Goal: Transaction & Acquisition: Obtain resource

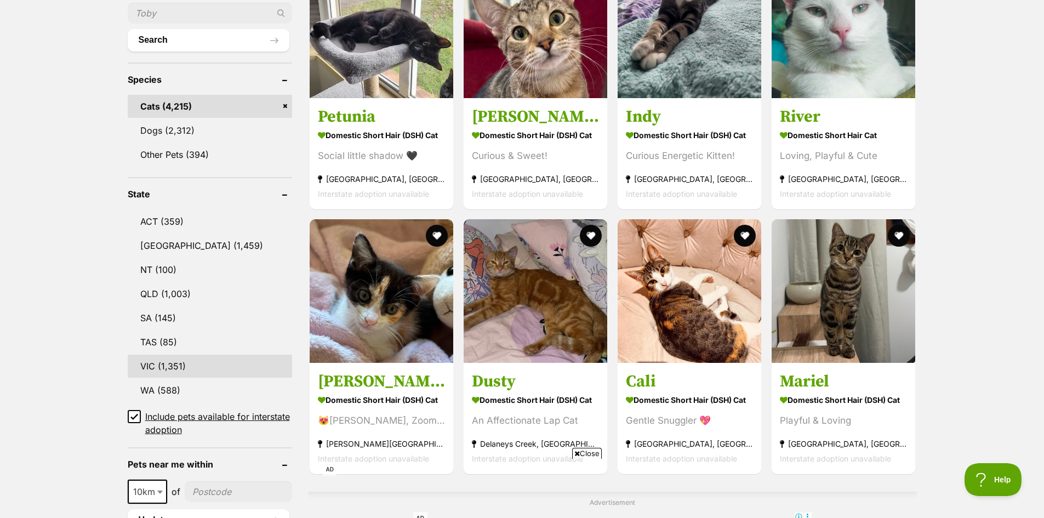
scroll to position [438, 0]
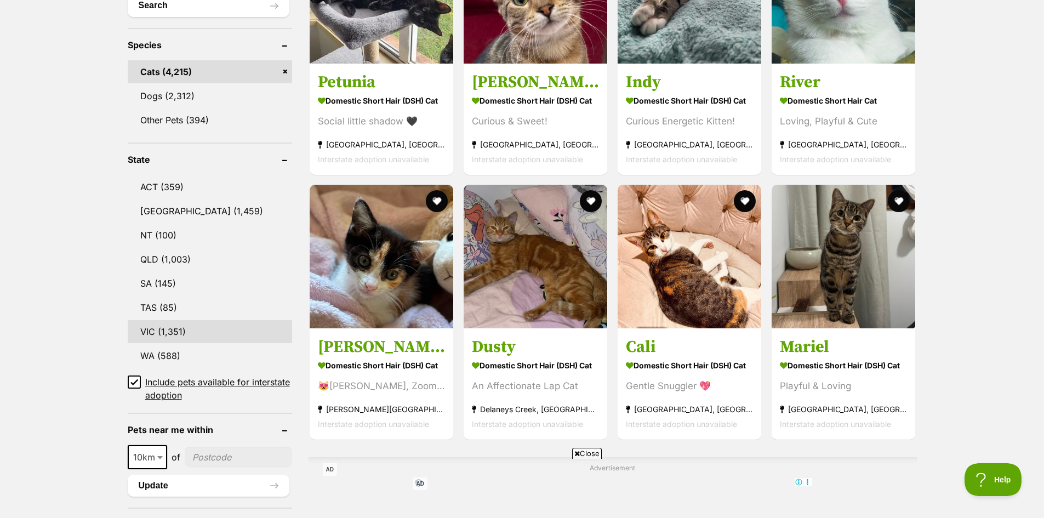
click at [154, 333] on link "VIC (1,351)" at bounding box center [210, 331] width 164 height 23
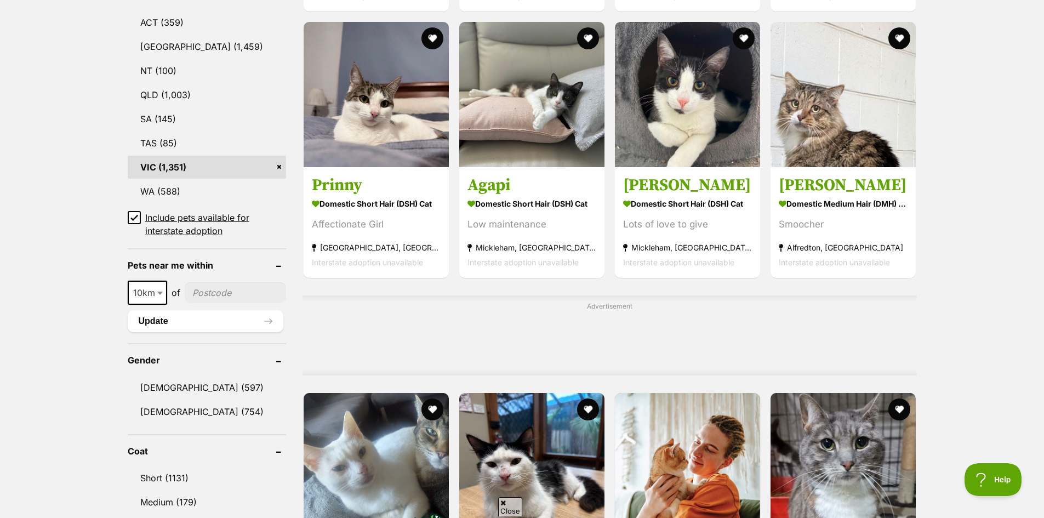
click at [131, 289] on span "10km" at bounding box center [147, 292] width 37 height 15
select select "50"
click at [203, 300] on input"] "postcode" at bounding box center [236, 292] width 100 height 21
type input"] "3101"
click at [207, 325] on button "Update" at bounding box center [206, 321] width 156 height 22
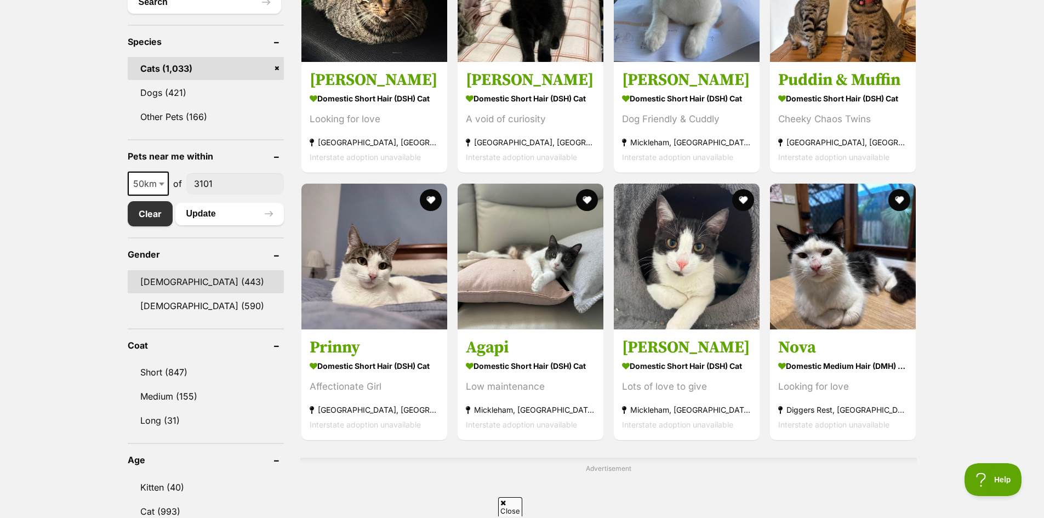
click at [176, 279] on link "[DEMOGRAPHIC_DATA] (443)" at bounding box center [206, 281] width 156 height 23
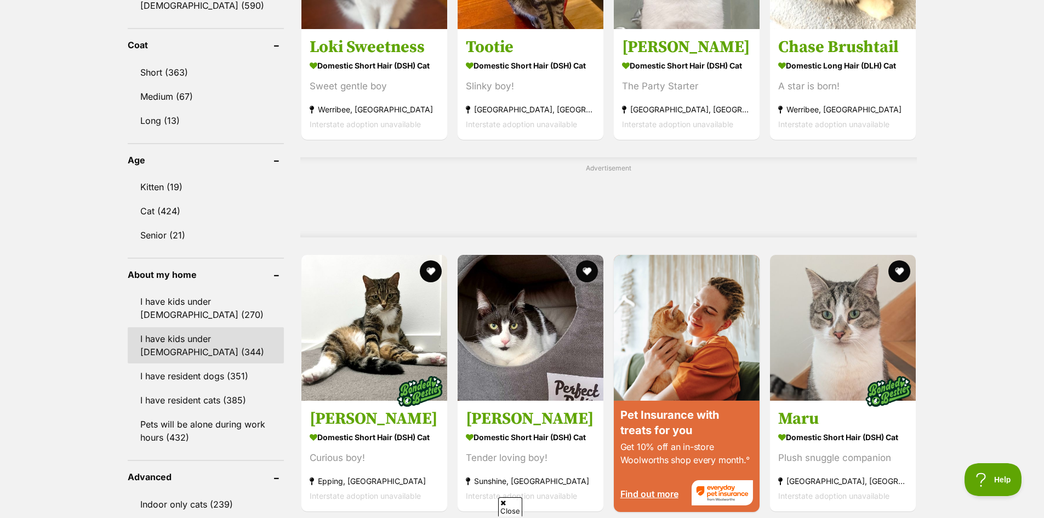
scroll to position [767, 0]
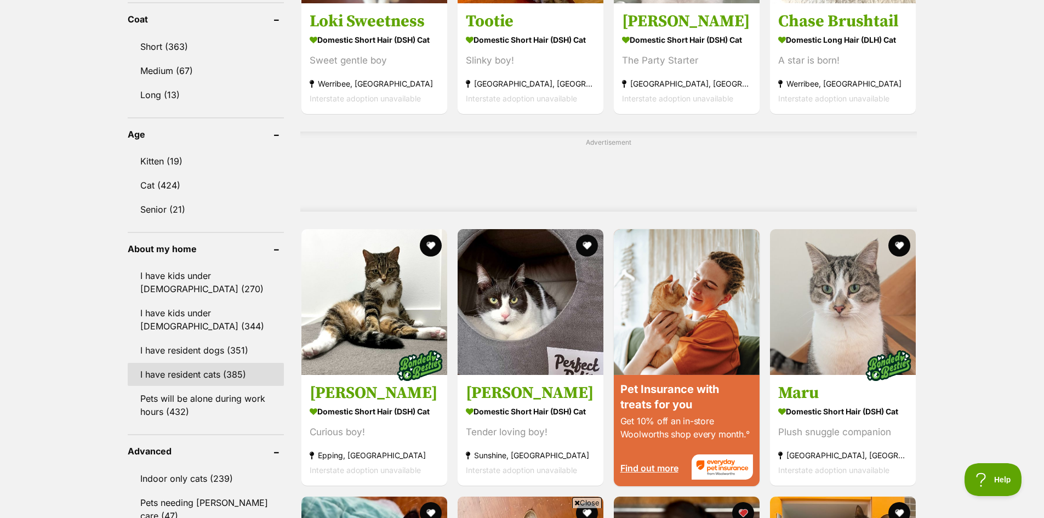
click at [202, 368] on link "I have resident cats (385)" at bounding box center [206, 374] width 156 height 23
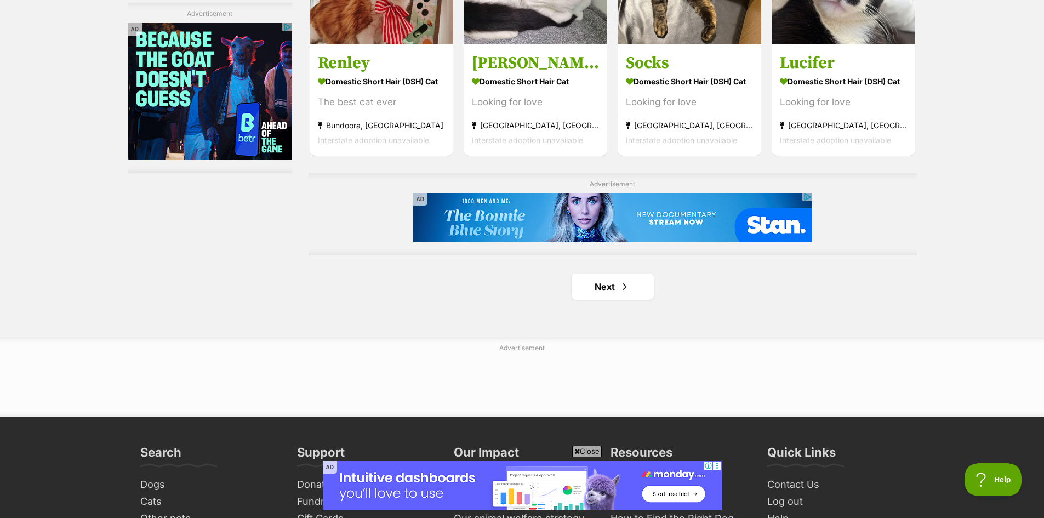
scroll to position [1808, 0]
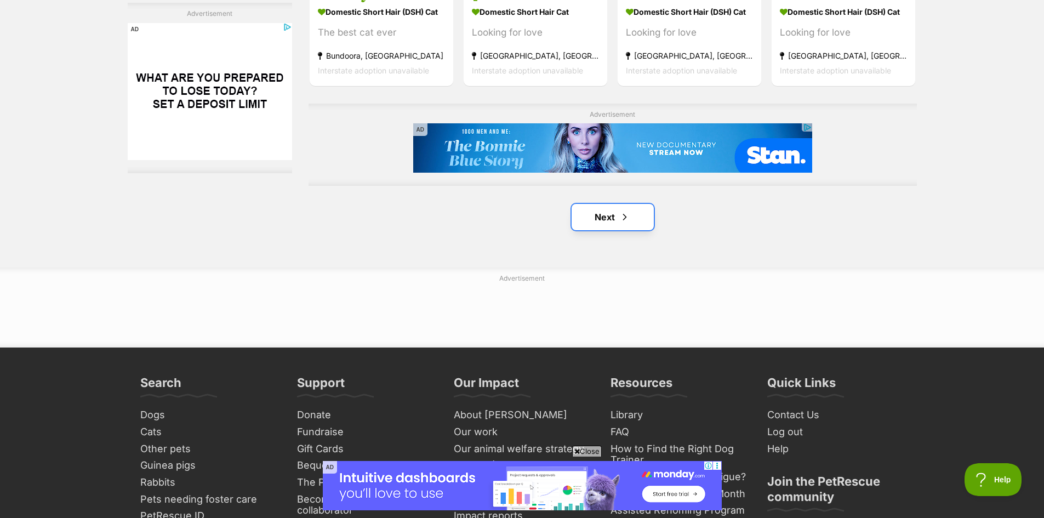
click at [633, 217] on link "Next" at bounding box center [612, 217] width 82 height 26
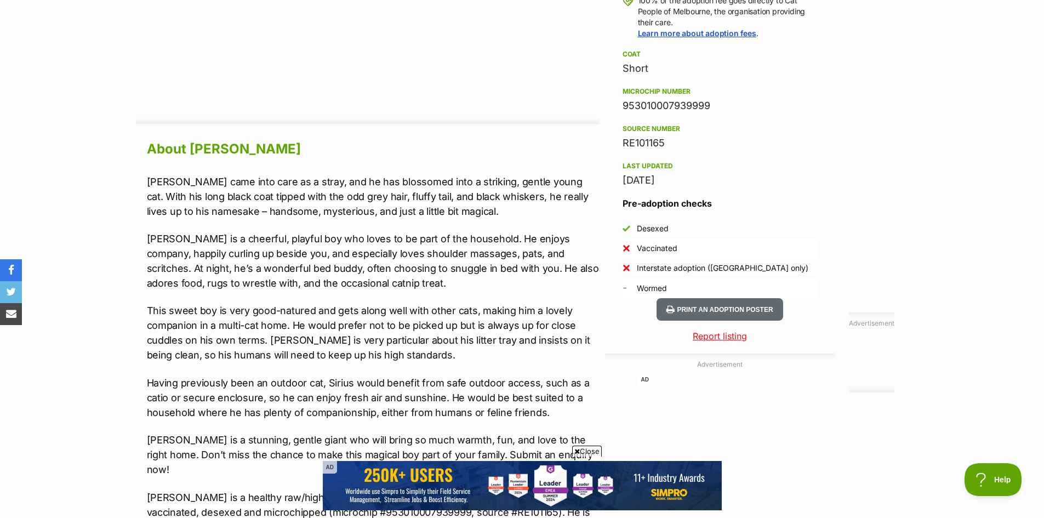
scroll to position [822, 0]
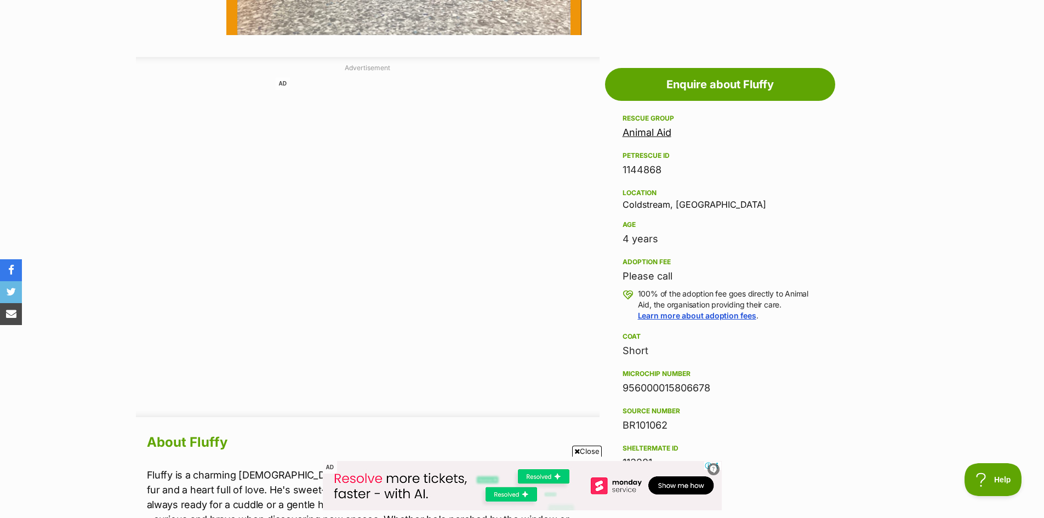
scroll to position [931, 0]
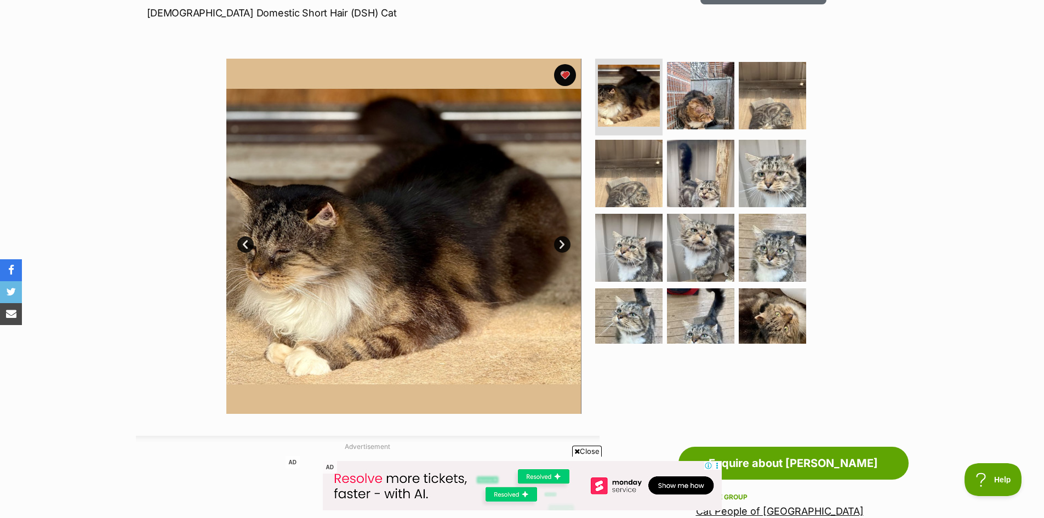
scroll to position [164, 0]
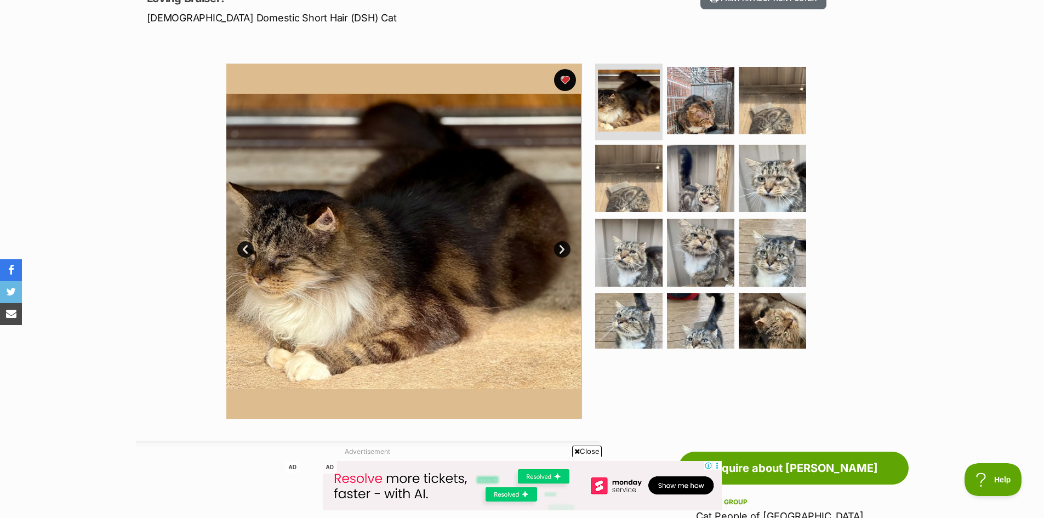
click at [562, 245] on link "Next" at bounding box center [562, 249] width 16 height 16
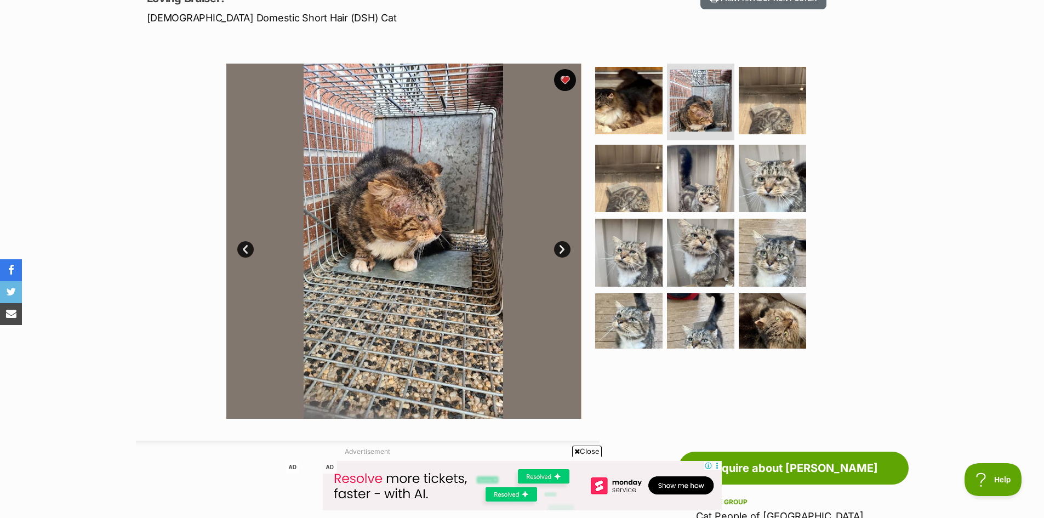
click at [562, 245] on link "Next" at bounding box center [562, 249] width 16 height 16
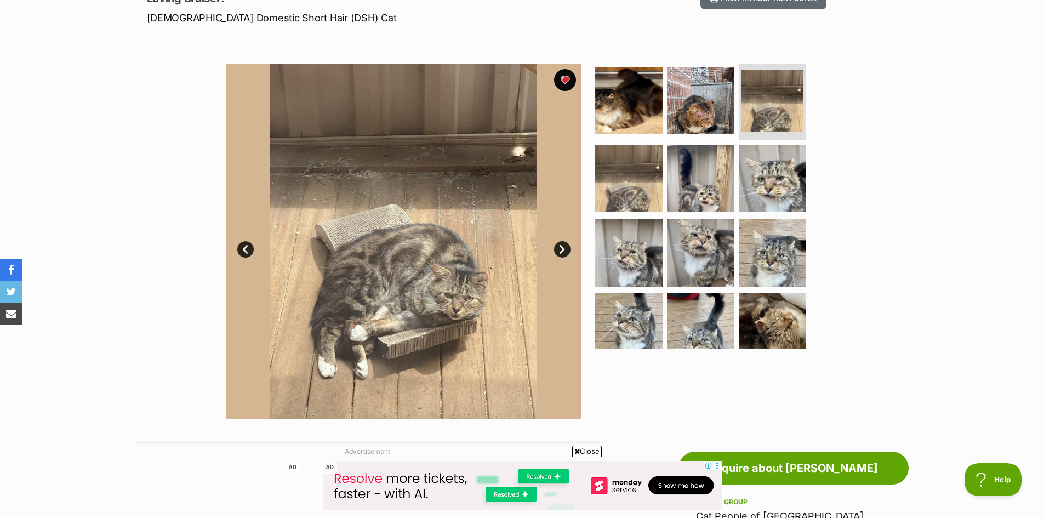
click at [562, 245] on link "Next" at bounding box center [562, 249] width 16 height 16
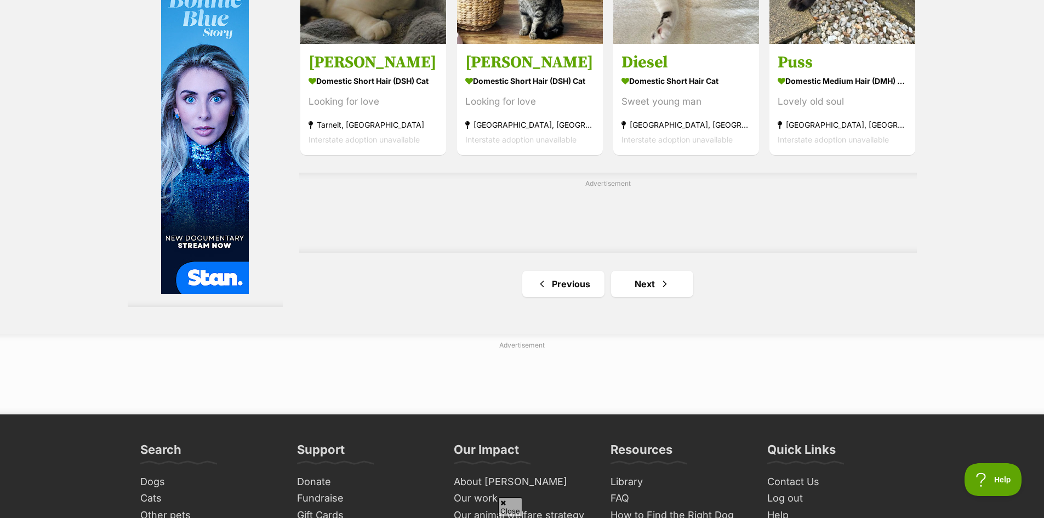
scroll to position [1753, 0]
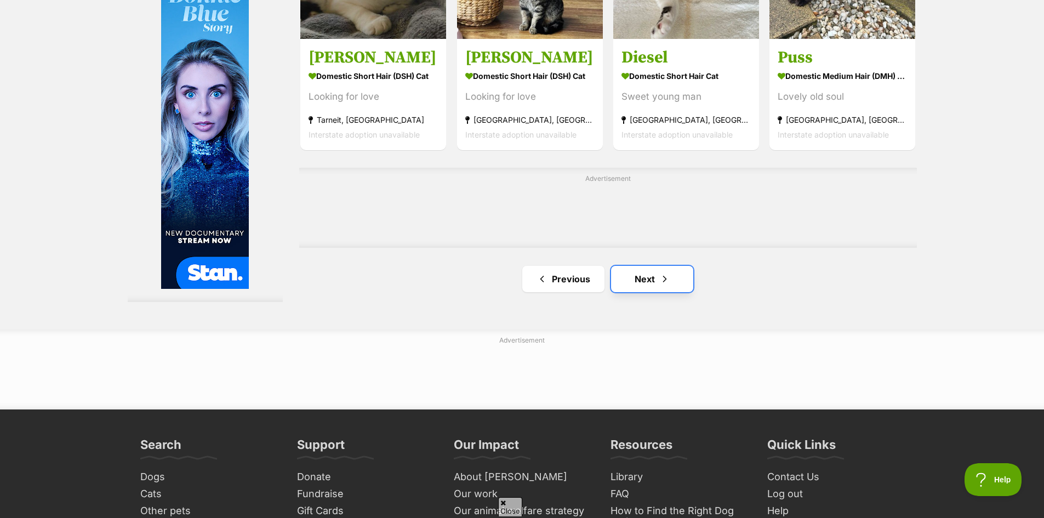
click at [634, 278] on link "Next" at bounding box center [652, 279] width 82 height 26
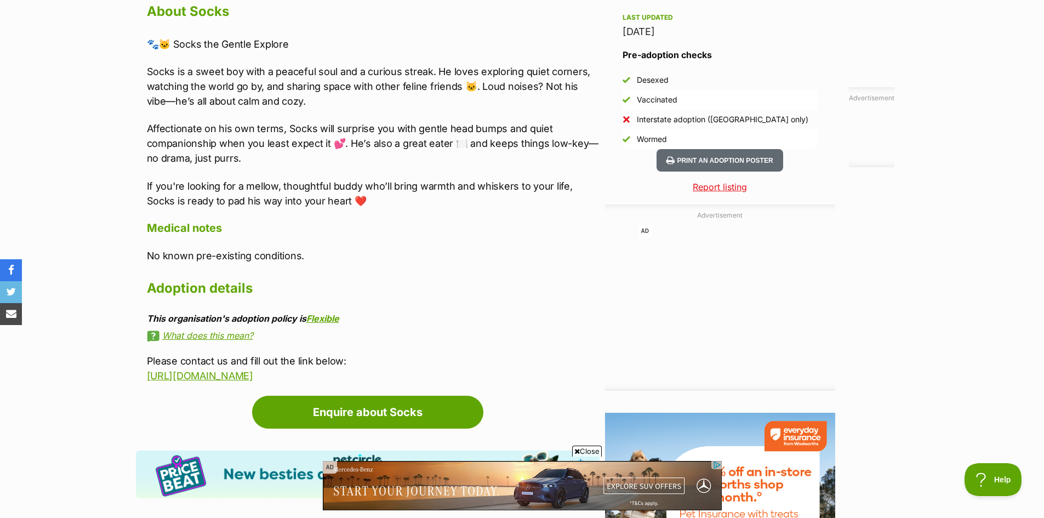
scroll to position [986, 0]
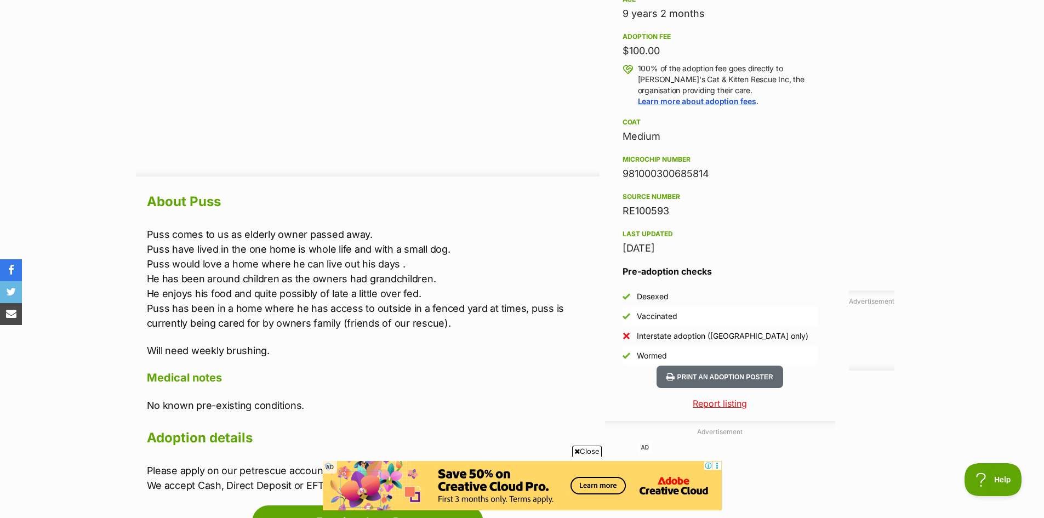
scroll to position [657, 0]
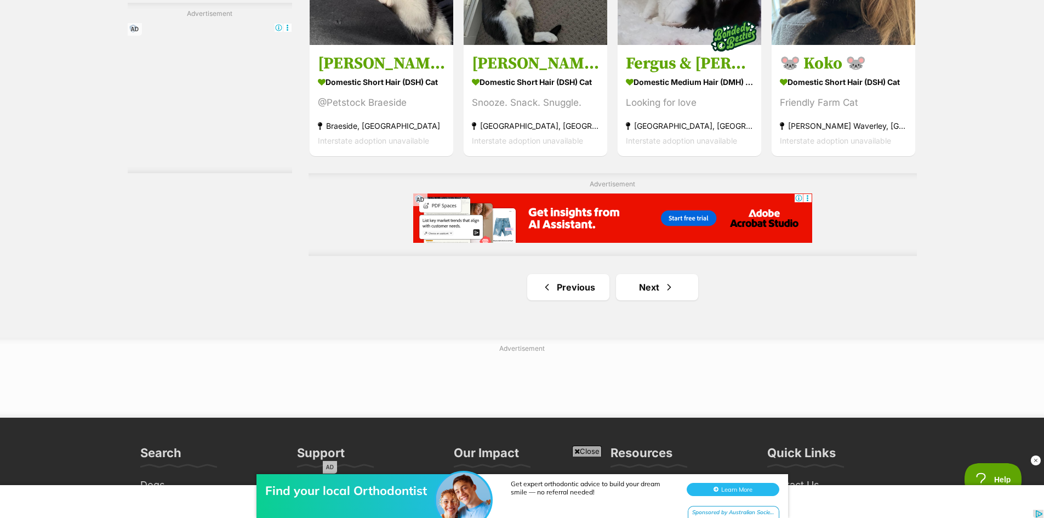
scroll to position [1808, 0]
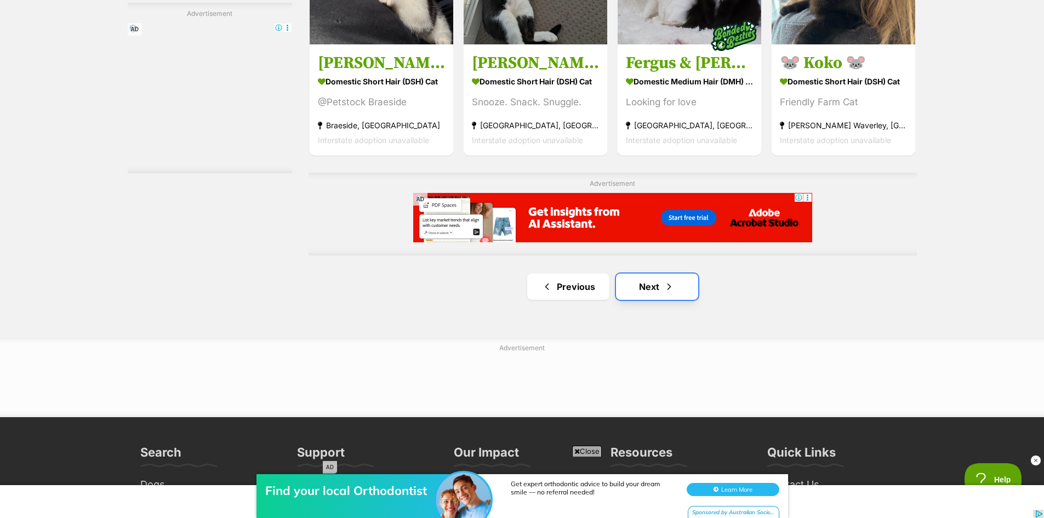
click at [662, 291] on link "Next" at bounding box center [657, 286] width 82 height 26
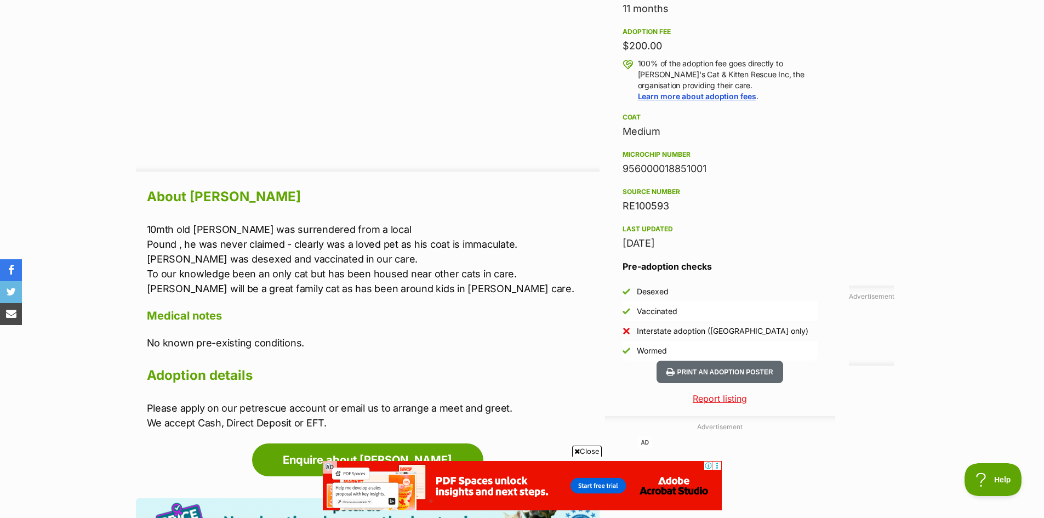
scroll to position [767, 0]
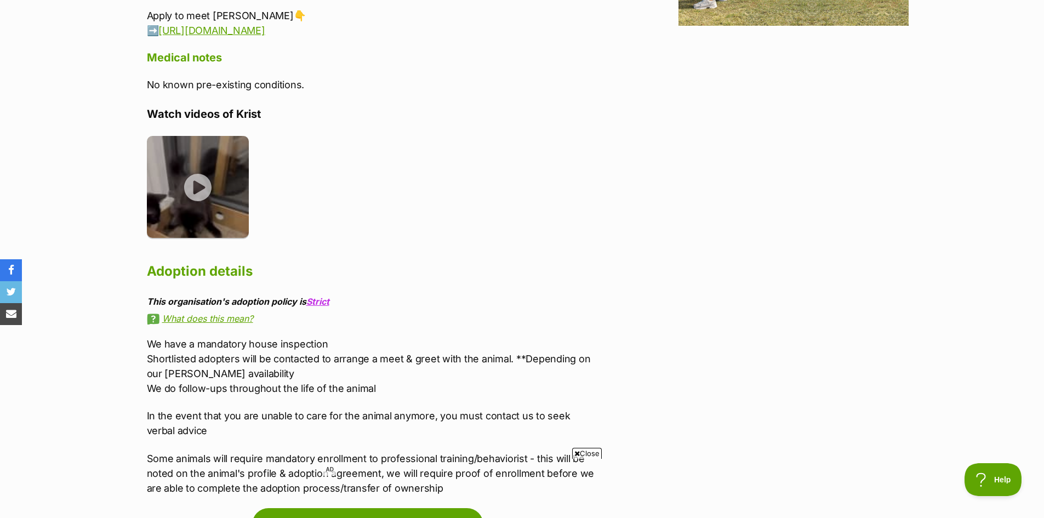
scroll to position [1589, 0]
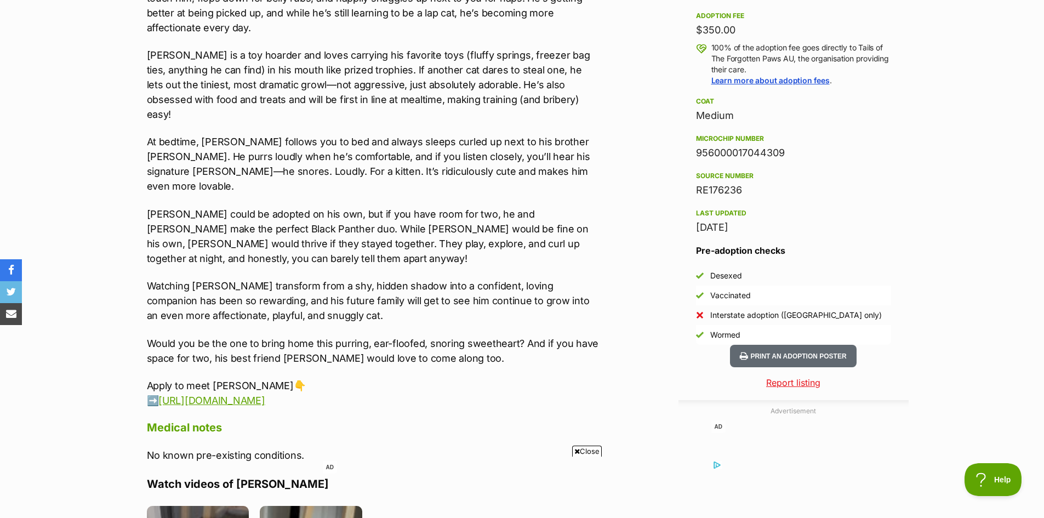
scroll to position [822, 0]
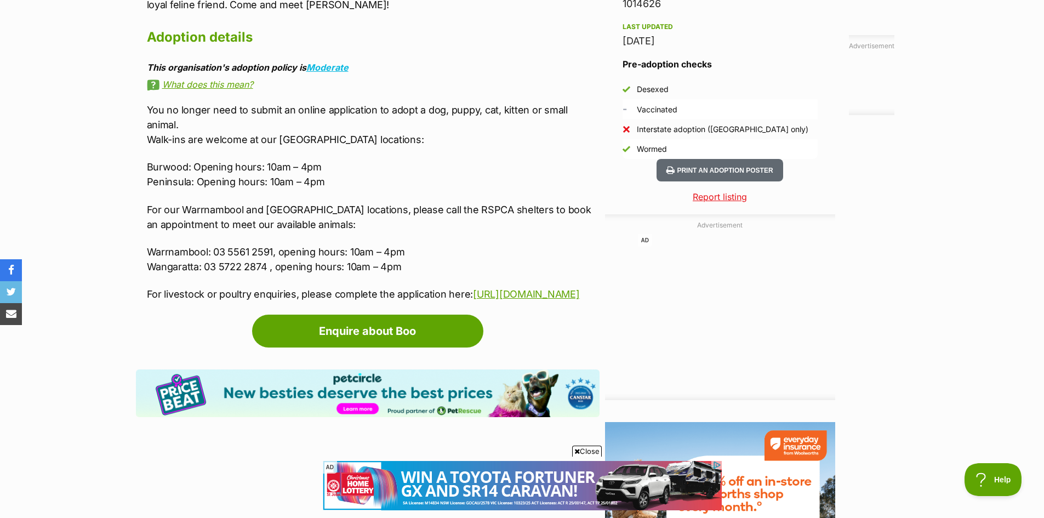
scroll to position [931, 0]
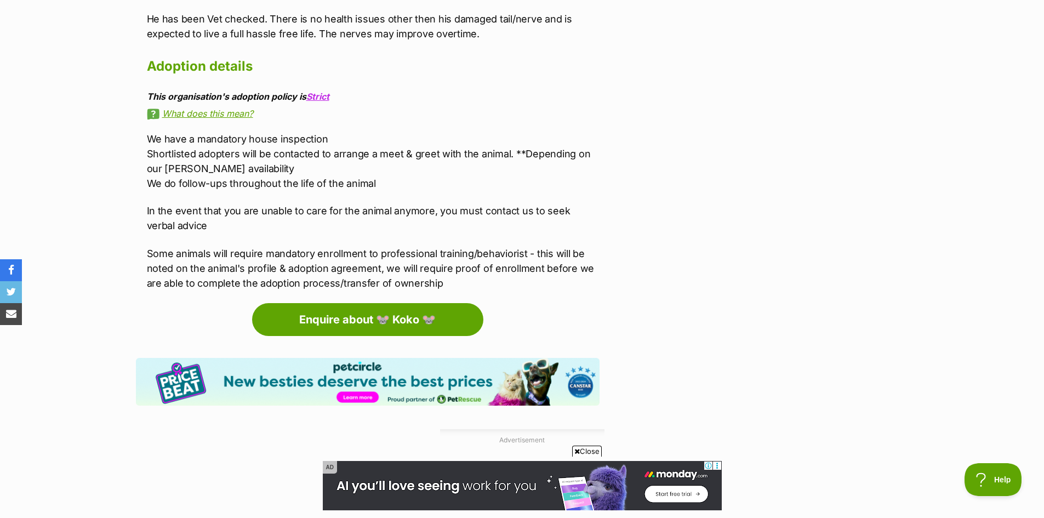
scroll to position [1644, 0]
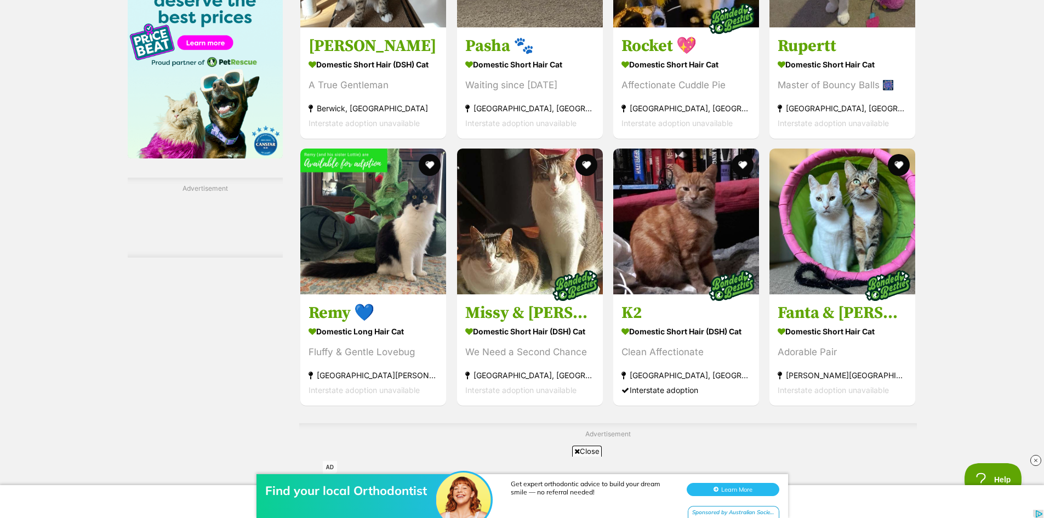
scroll to position [1698, 0]
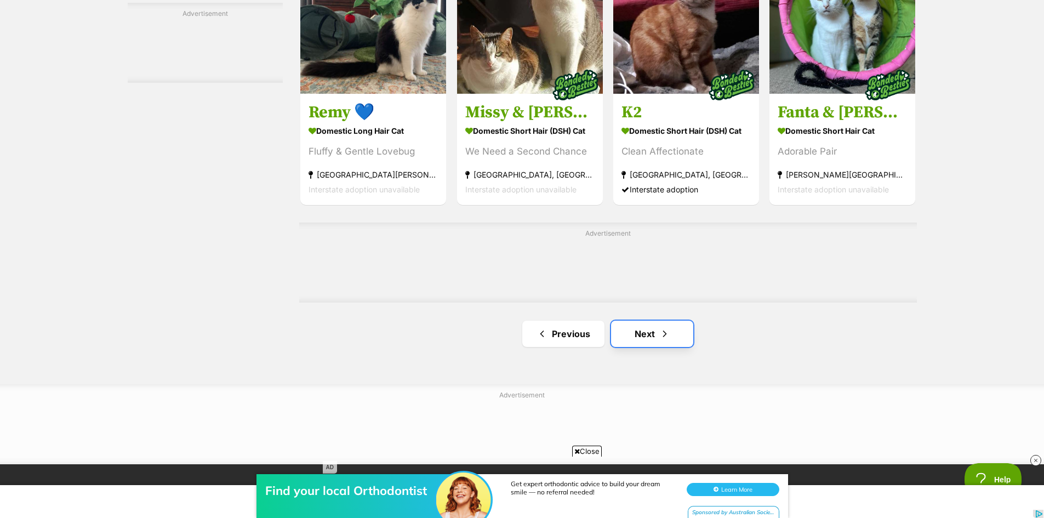
click at [642, 336] on link "Next" at bounding box center [652, 333] width 82 height 26
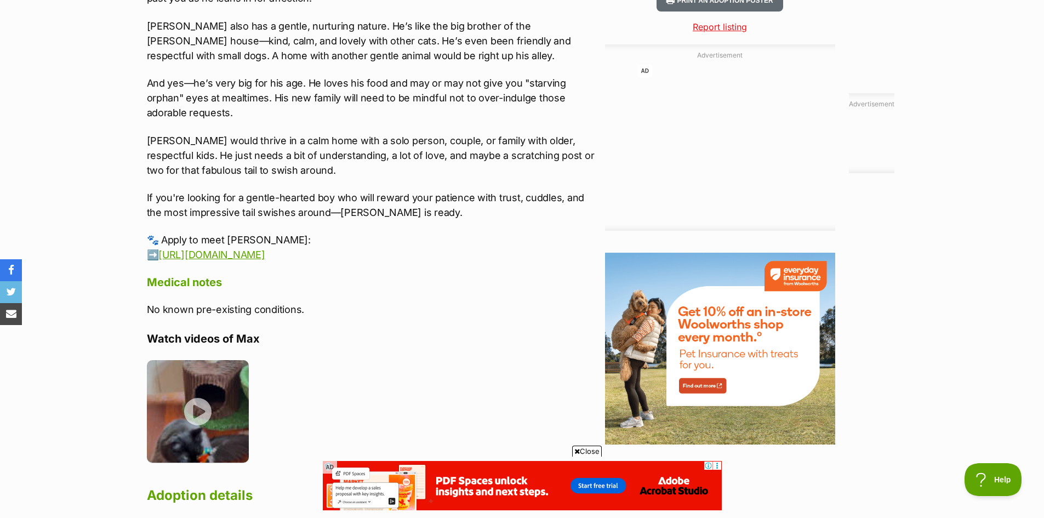
scroll to position [1205, 0]
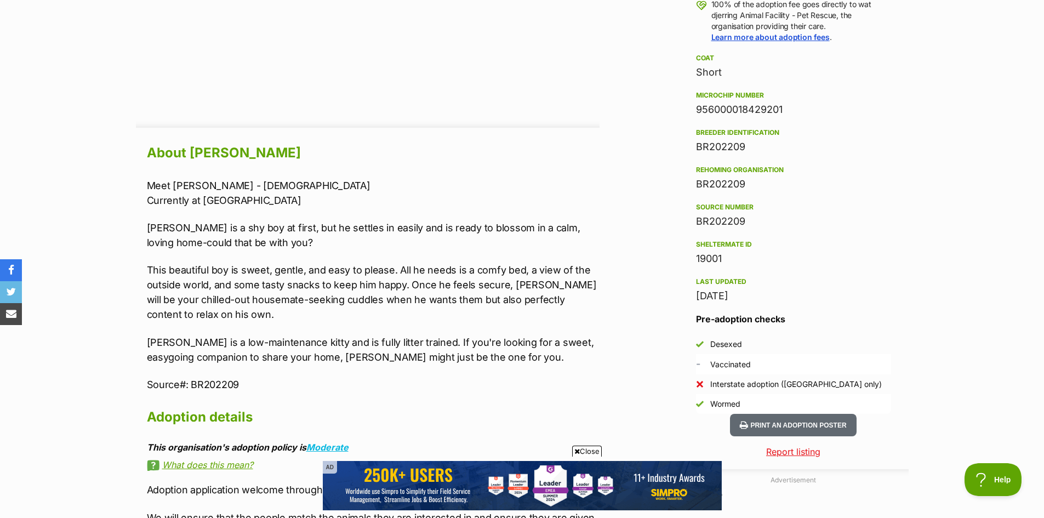
scroll to position [822, 0]
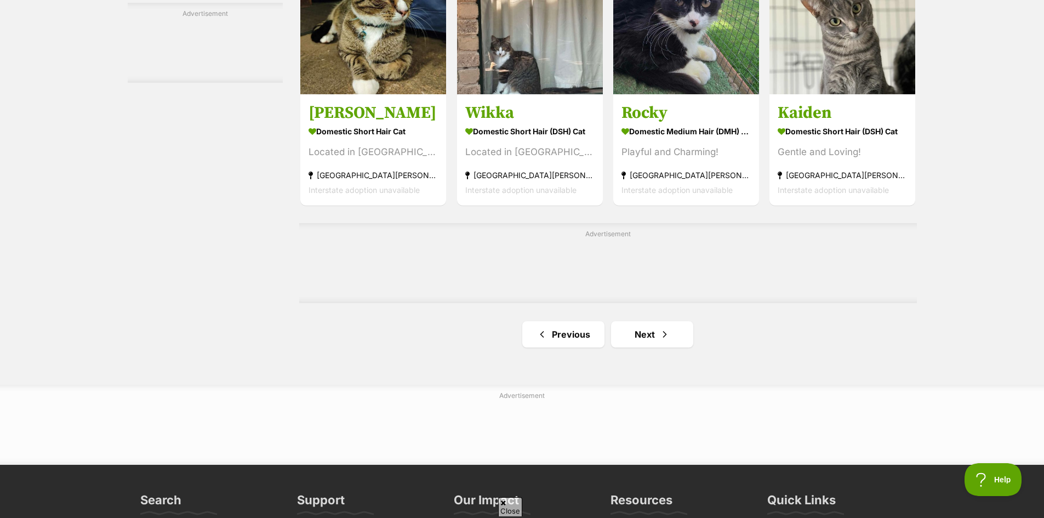
scroll to position [1698, 0]
click at [645, 331] on link "Next" at bounding box center [652, 333] width 82 height 26
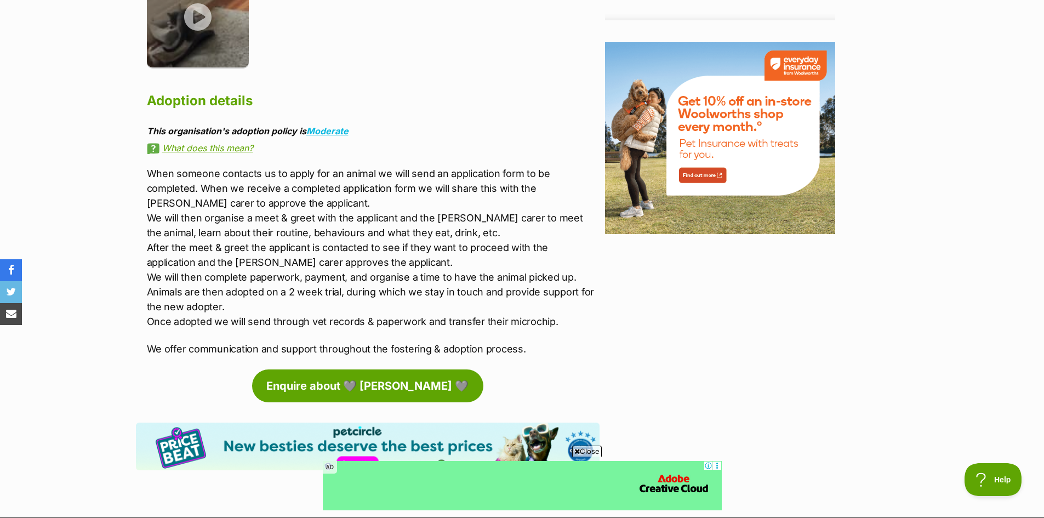
scroll to position [1589, 0]
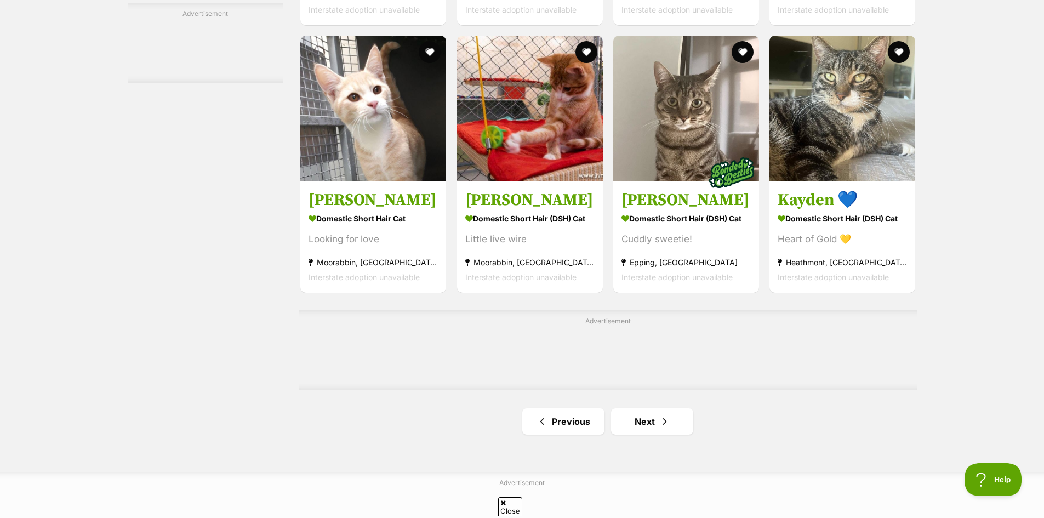
scroll to position [1863, 0]
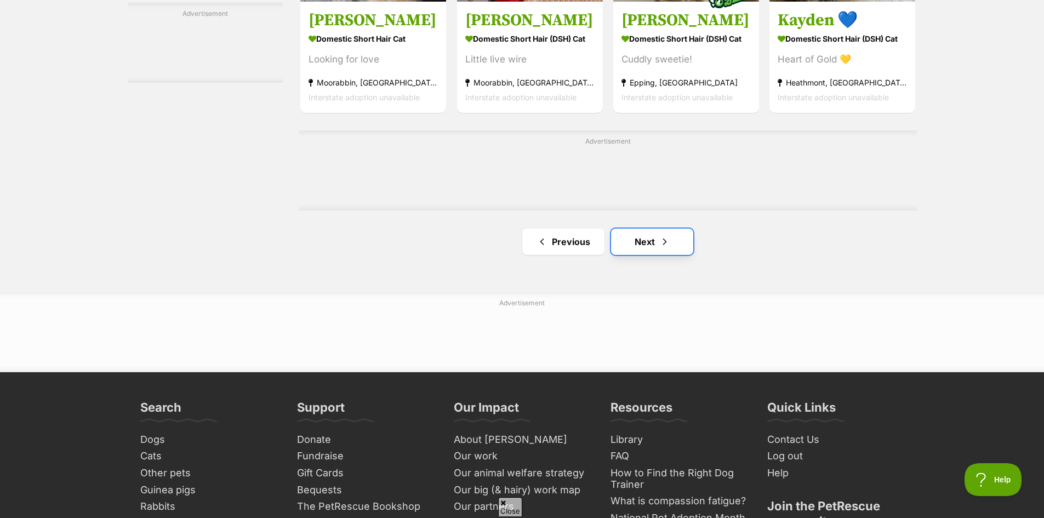
click at [659, 248] on span "Next page" at bounding box center [664, 241] width 11 height 13
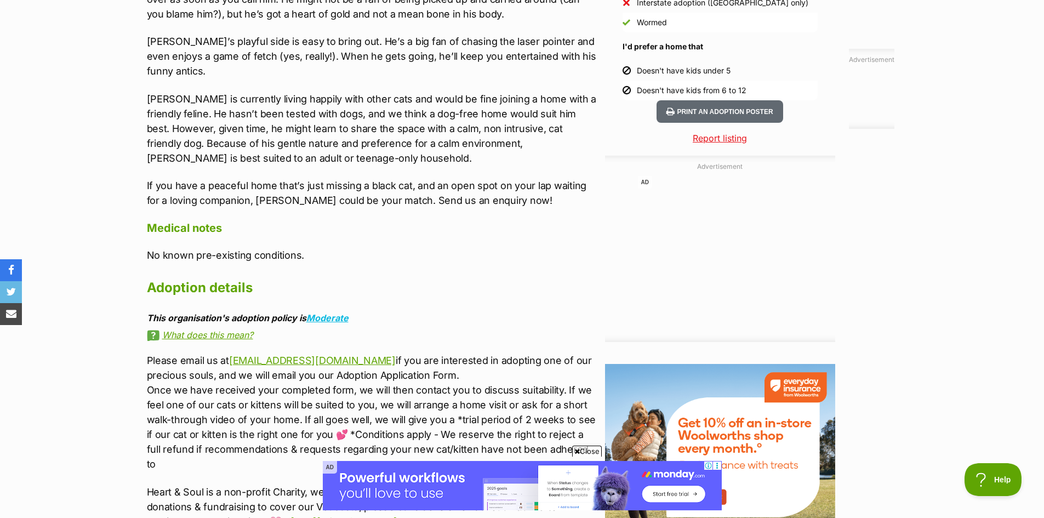
scroll to position [1096, 0]
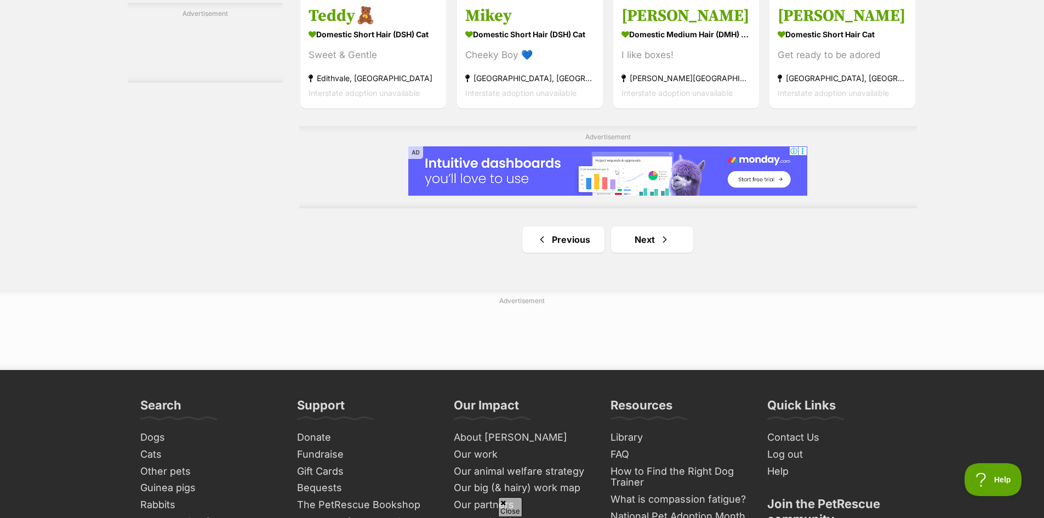
scroll to position [1808, 0]
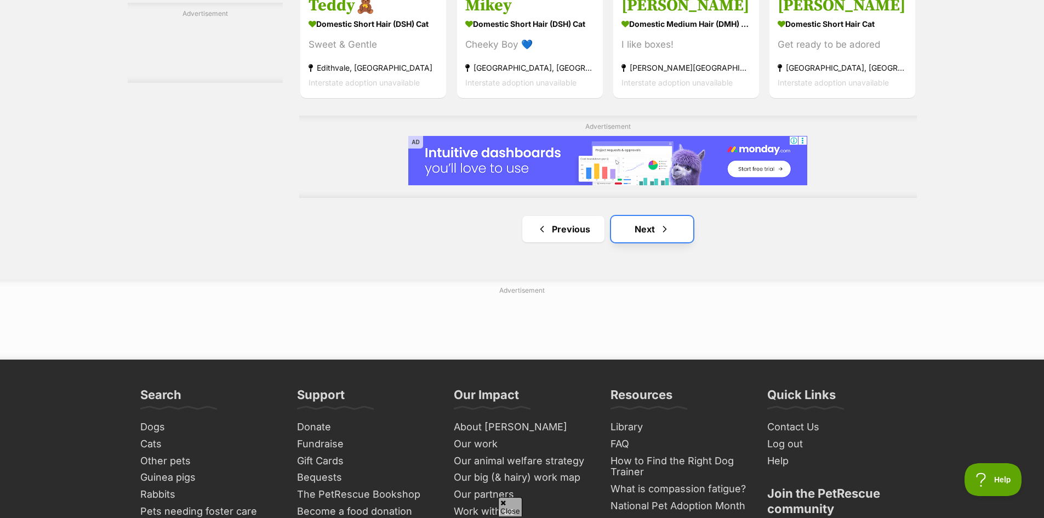
click at [656, 237] on link "Next" at bounding box center [652, 229] width 82 height 26
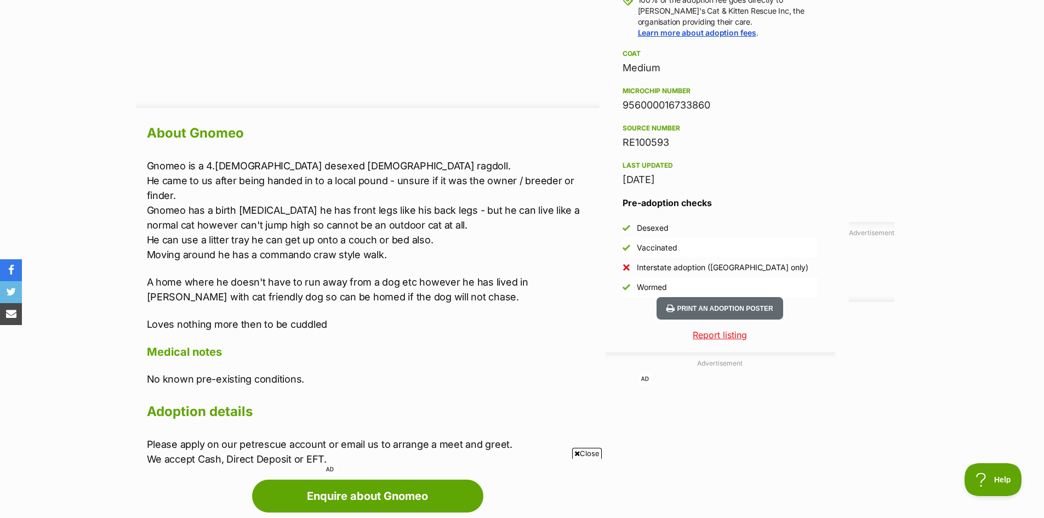
scroll to position [877, 0]
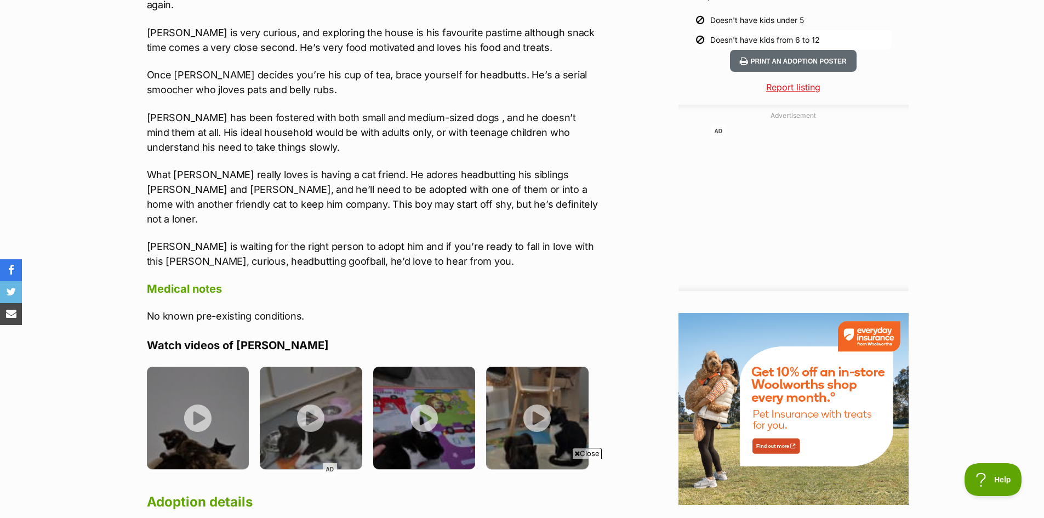
scroll to position [1150, 0]
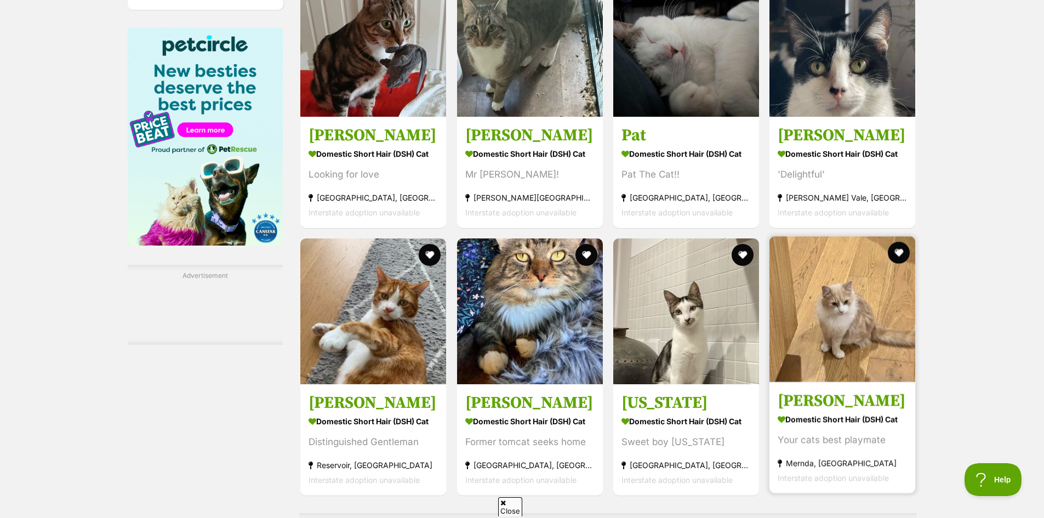
scroll to position [1589, 0]
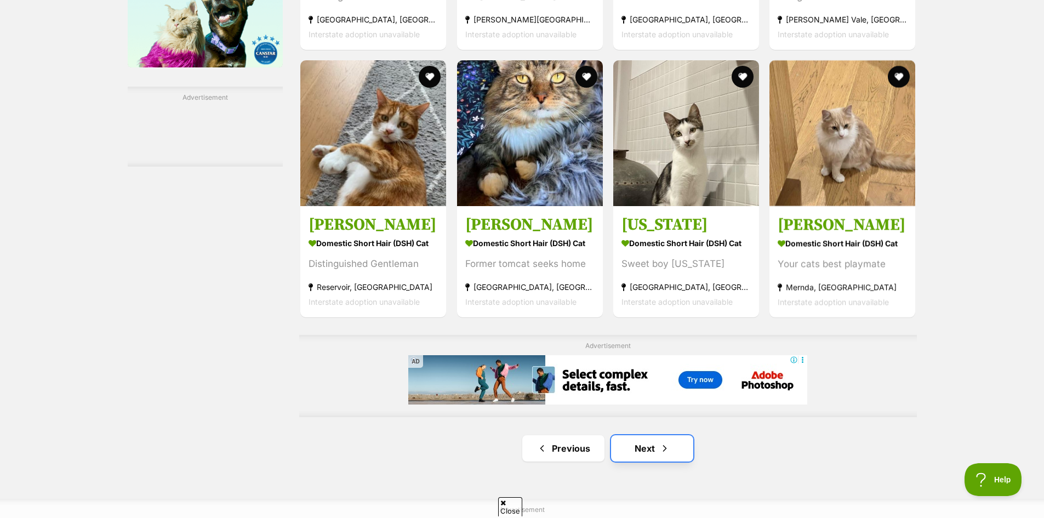
click at [673, 453] on link "Next" at bounding box center [652, 448] width 82 height 26
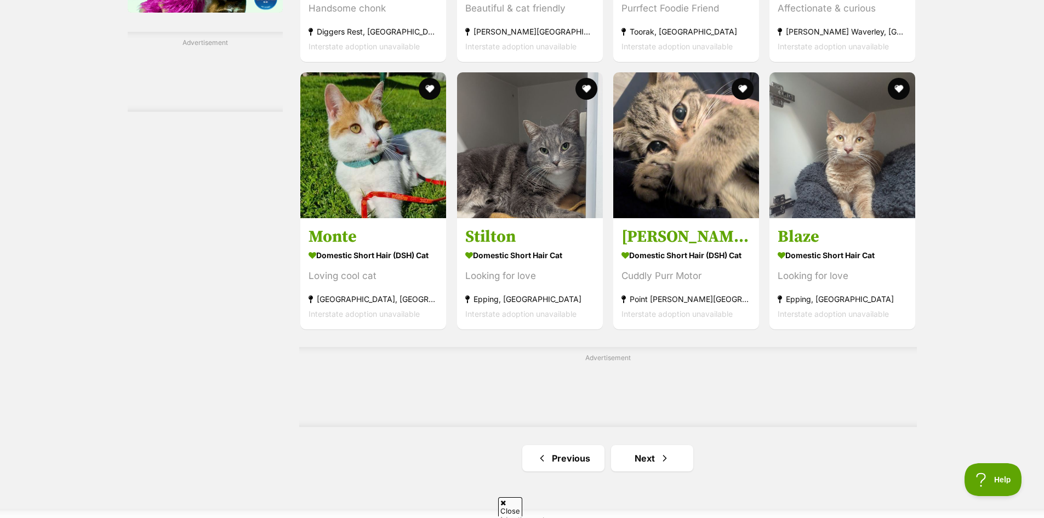
scroll to position [1698, 0]
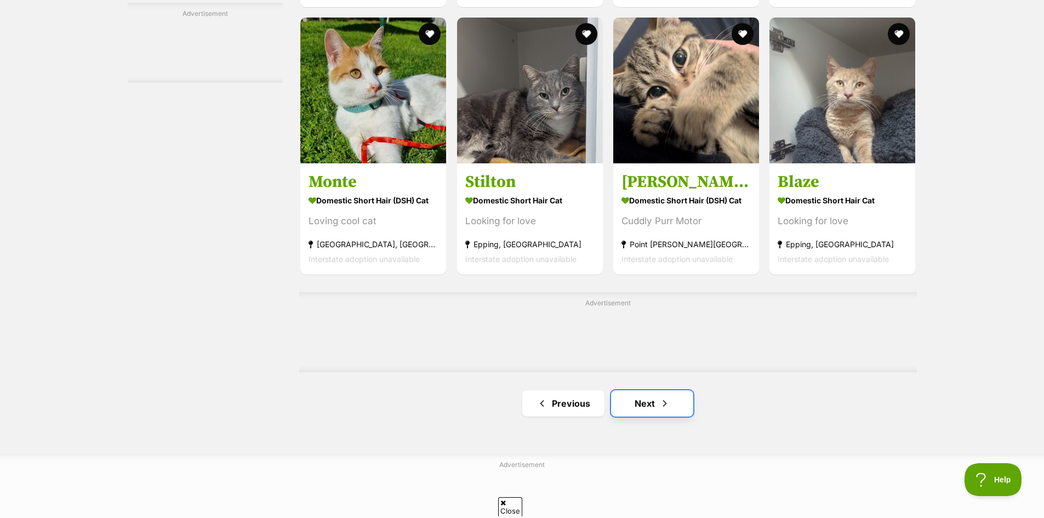
click at [680, 405] on link "Next" at bounding box center [652, 403] width 82 height 26
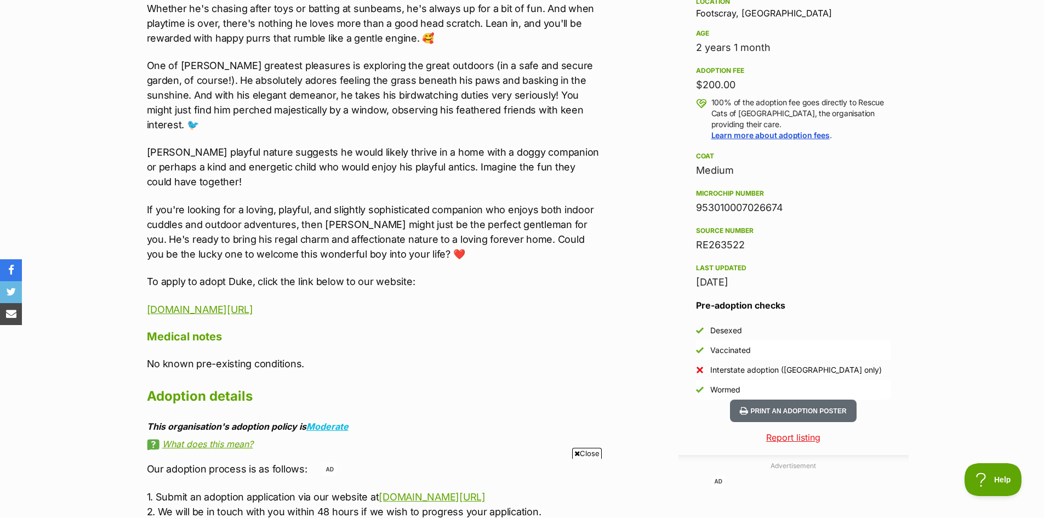
scroll to position [986, 0]
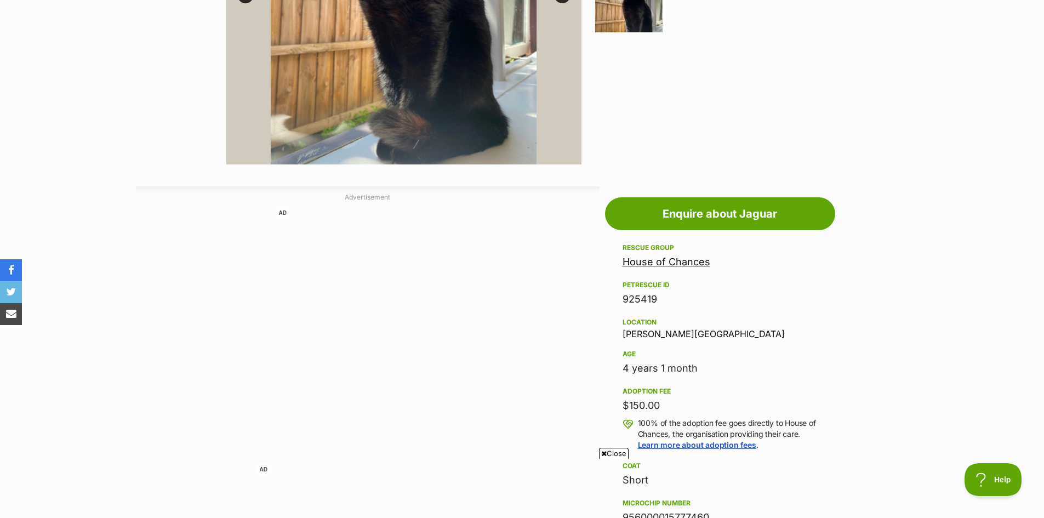
scroll to position [55, 0]
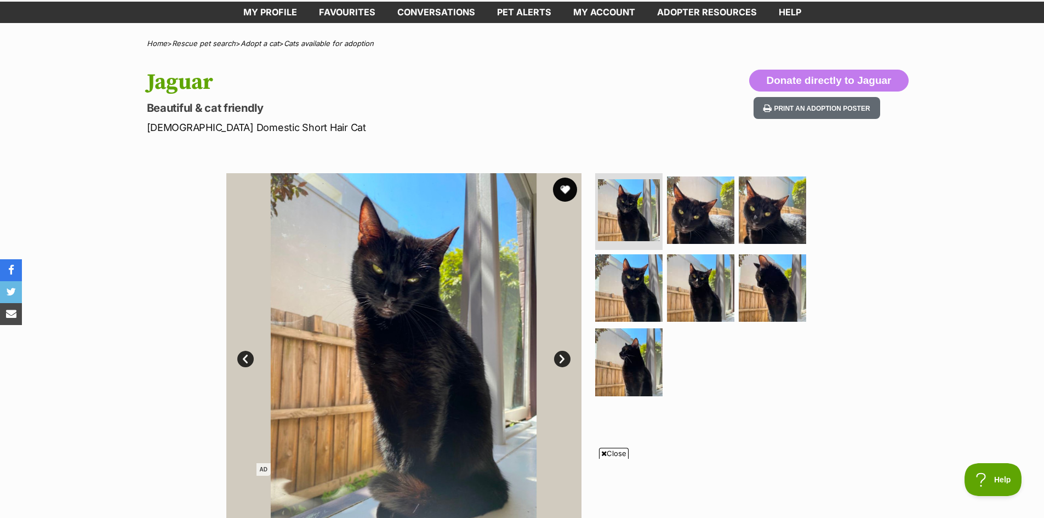
click at [564, 193] on button "favourite" at bounding box center [565, 190] width 24 height 24
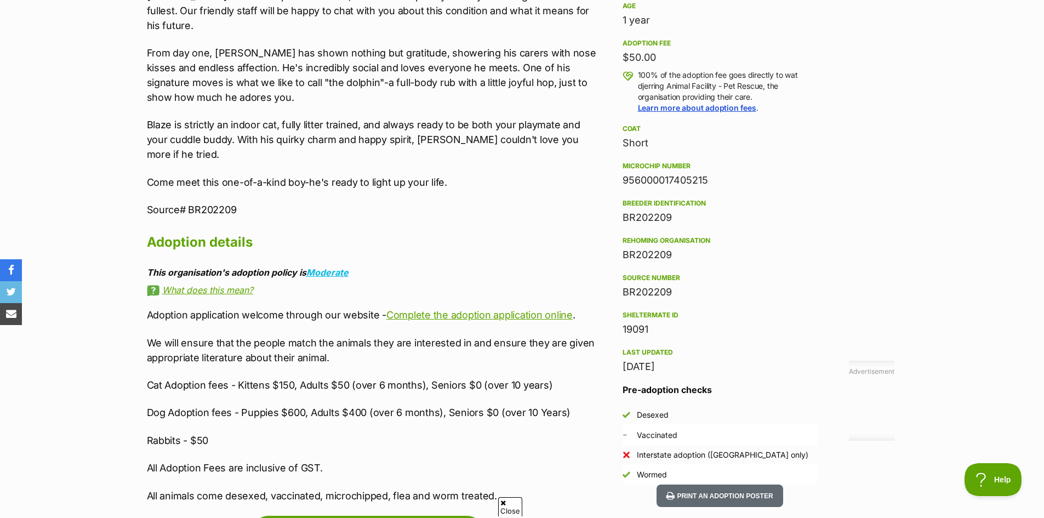
scroll to position [767, 0]
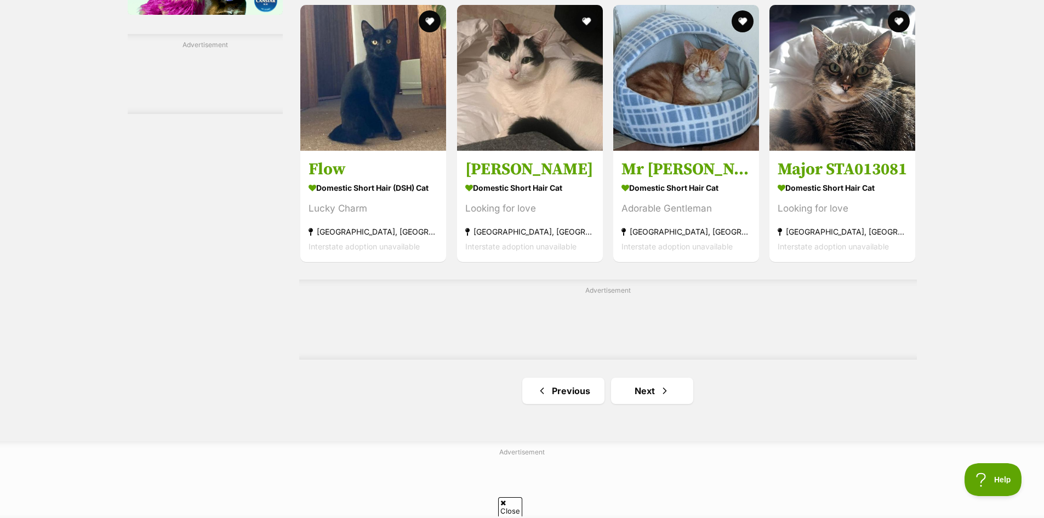
scroll to position [1644, 0]
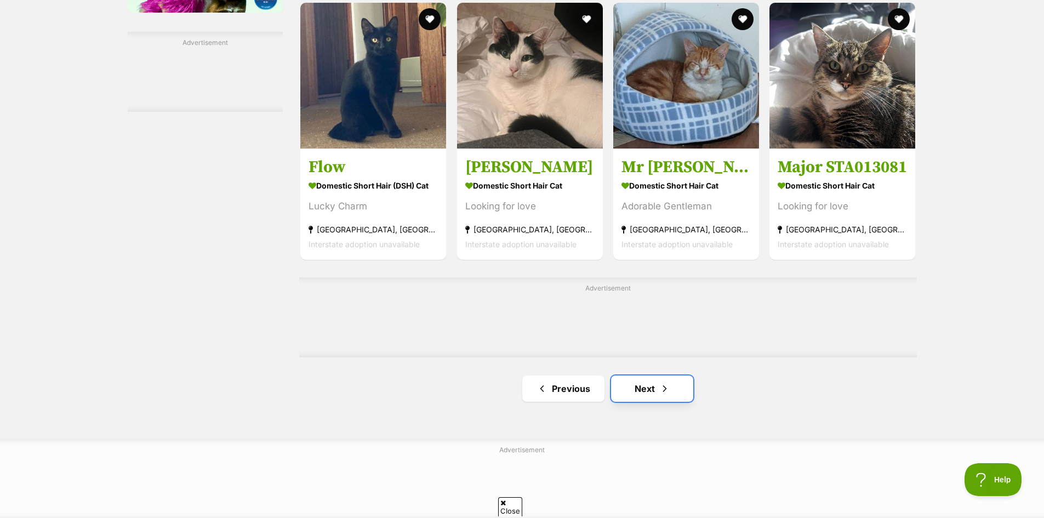
click at [652, 387] on link "Next" at bounding box center [652, 388] width 82 height 26
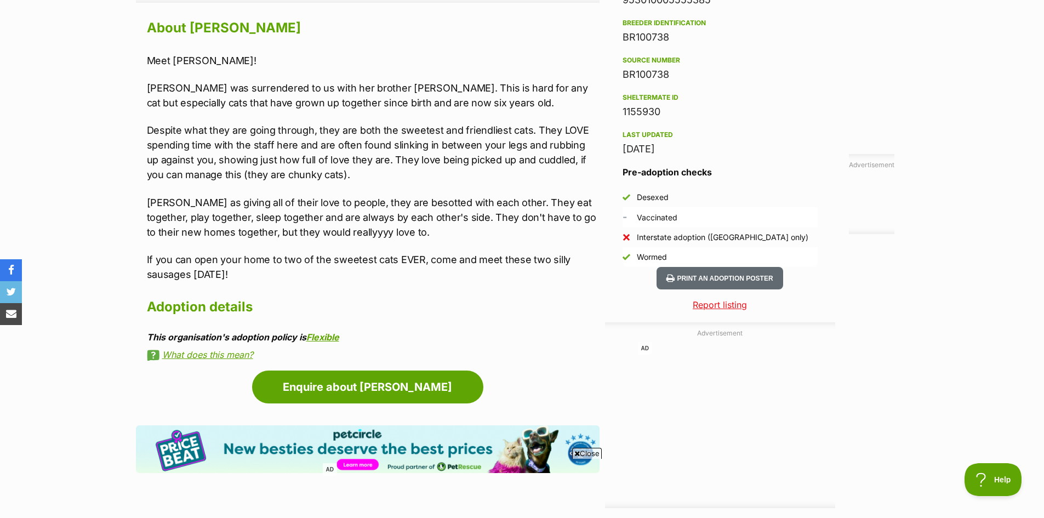
scroll to position [986, 0]
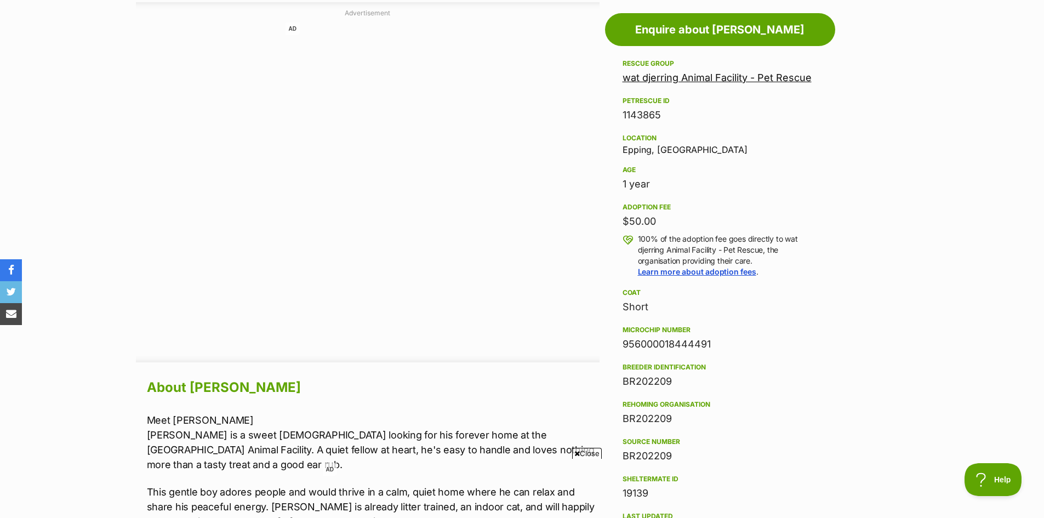
scroll to position [822, 0]
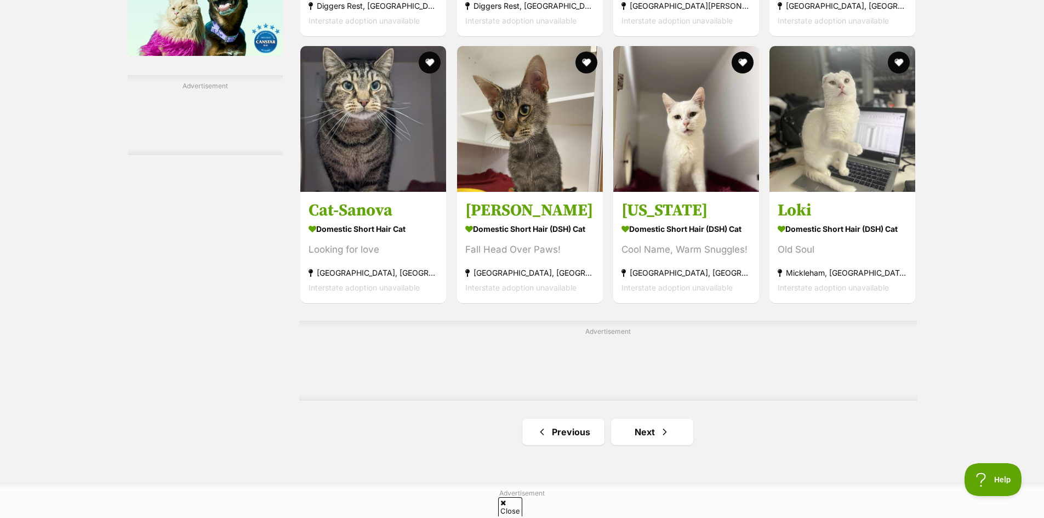
scroll to position [1644, 0]
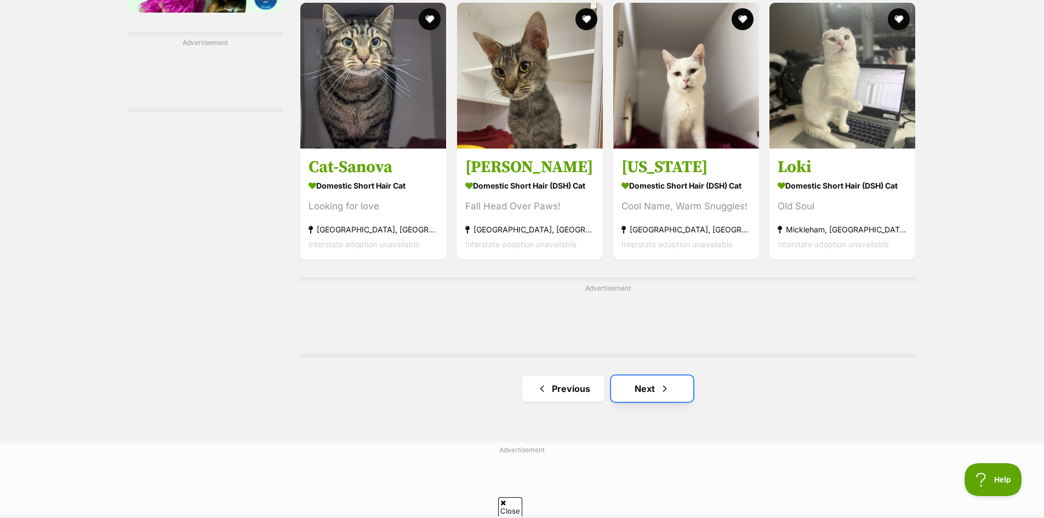
click at [669, 377] on link "Next" at bounding box center [652, 388] width 82 height 26
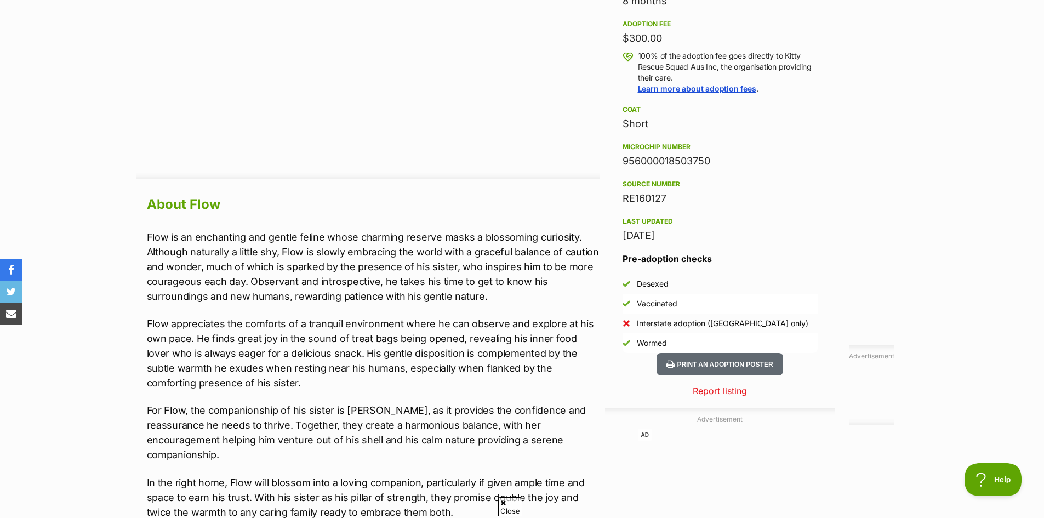
scroll to position [931, 0]
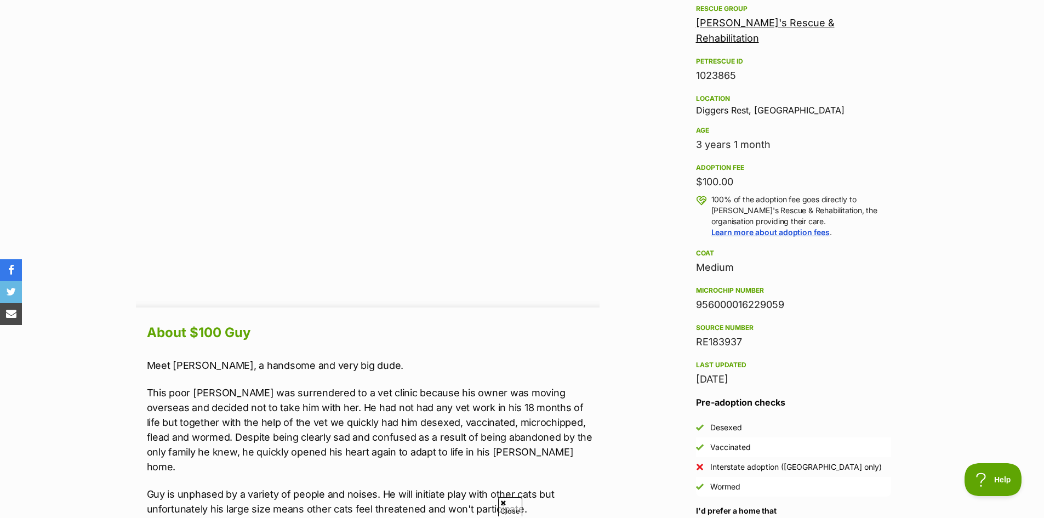
scroll to position [931, 0]
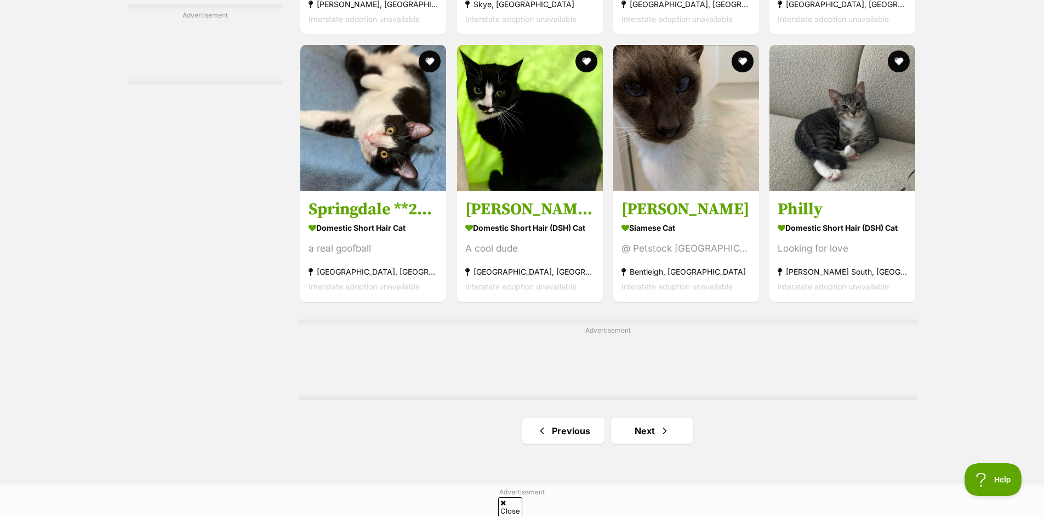
scroll to position [1753, 0]
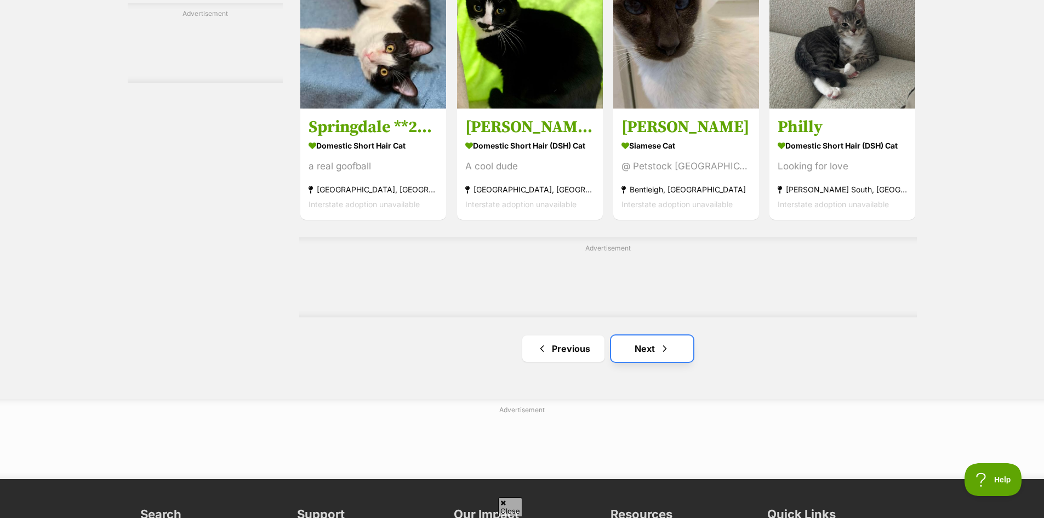
click at [660, 352] on span "Next page" at bounding box center [664, 348] width 11 height 13
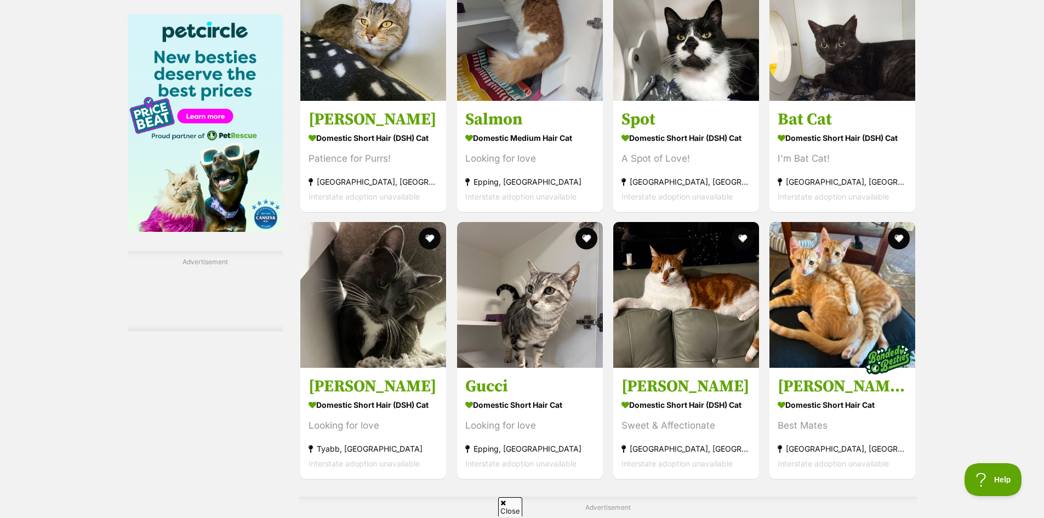
scroll to position [1644, 0]
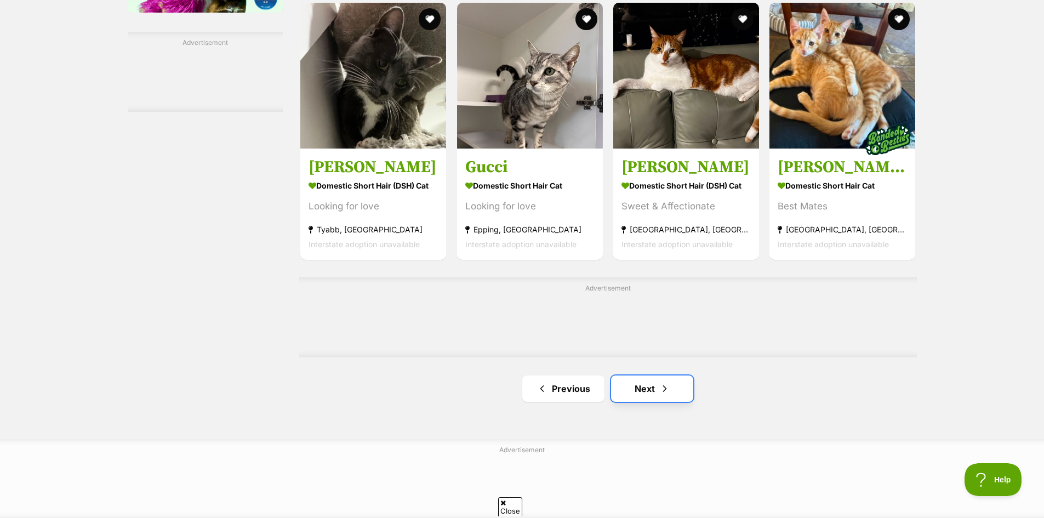
click at [662, 390] on span "Next page" at bounding box center [664, 388] width 11 height 13
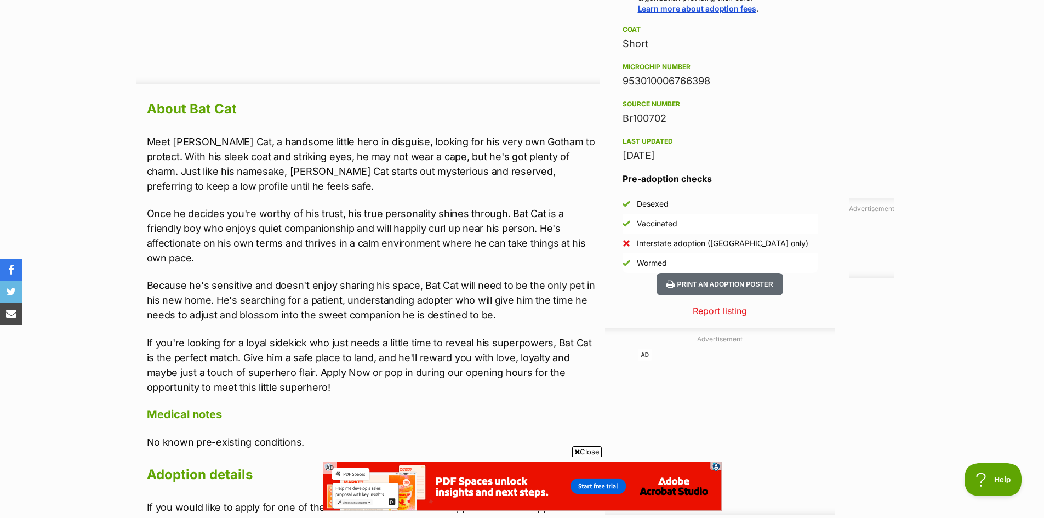
scroll to position [877, 0]
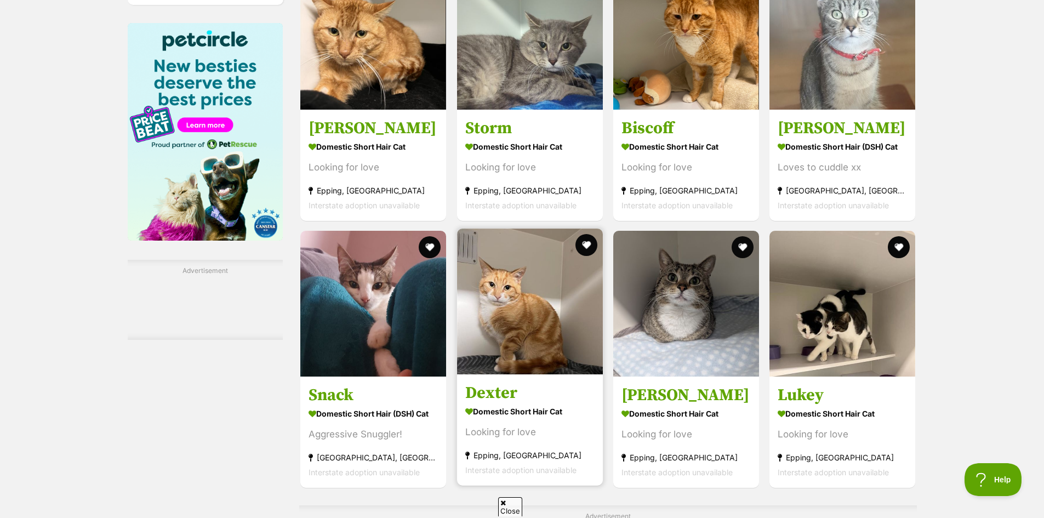
scroll to position [1589, 0]
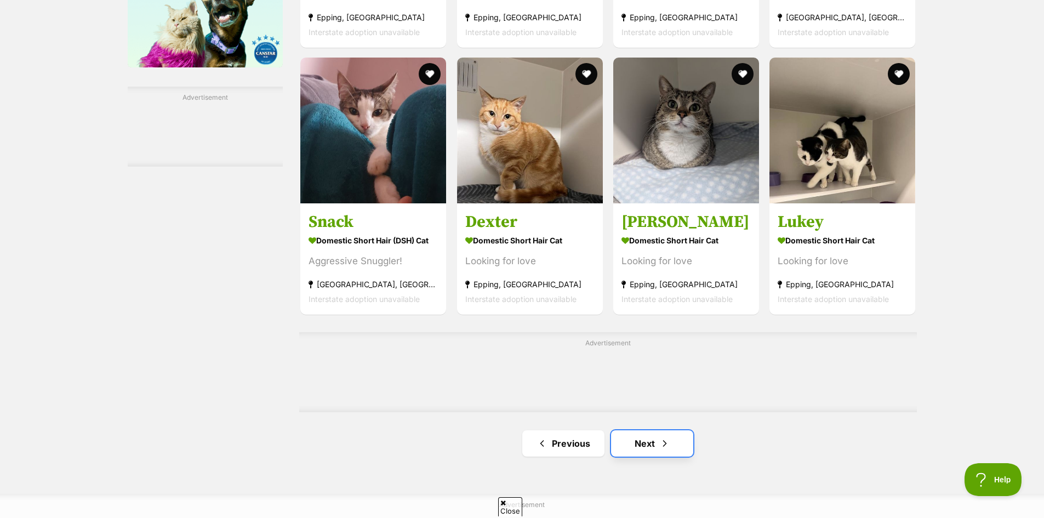
click at [649, 443] on link "Next" at bounding box center [652, 443] width 82 height 26
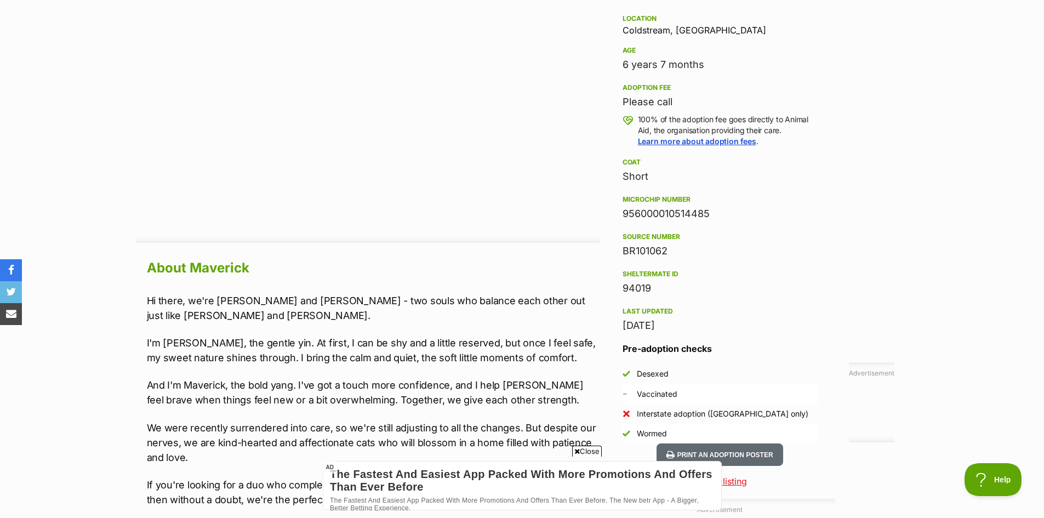
scroll to position [822, 0]
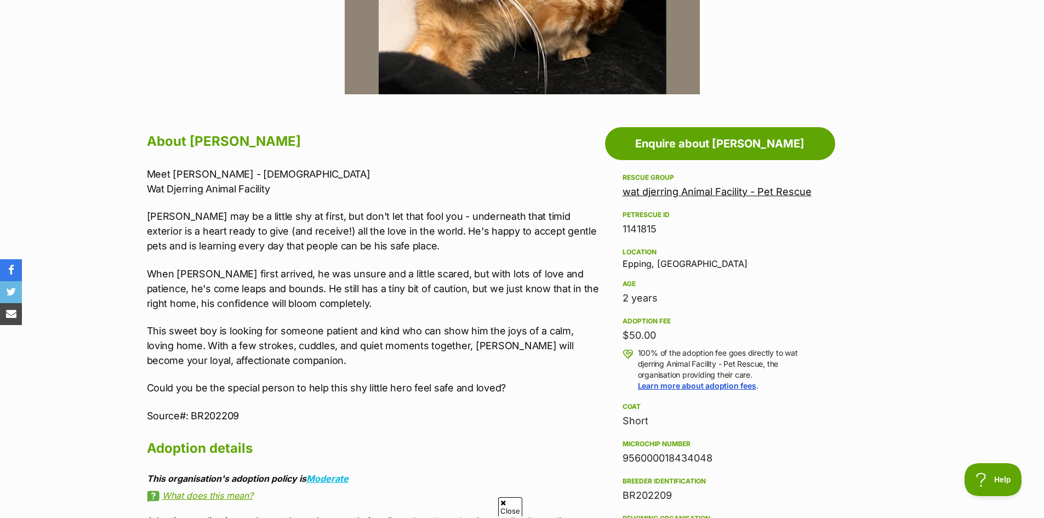
scroll to position [603, 0]
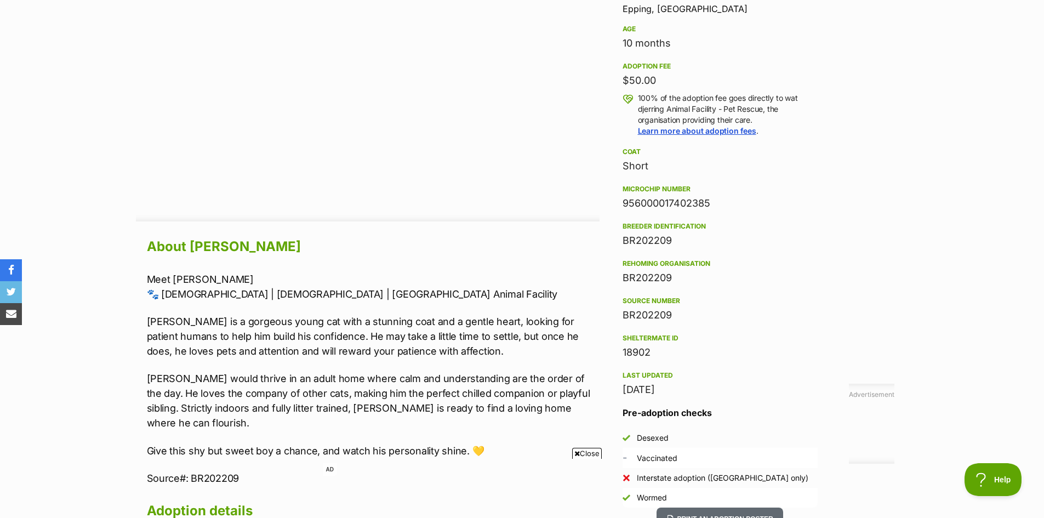
scroll to position [931, 0]
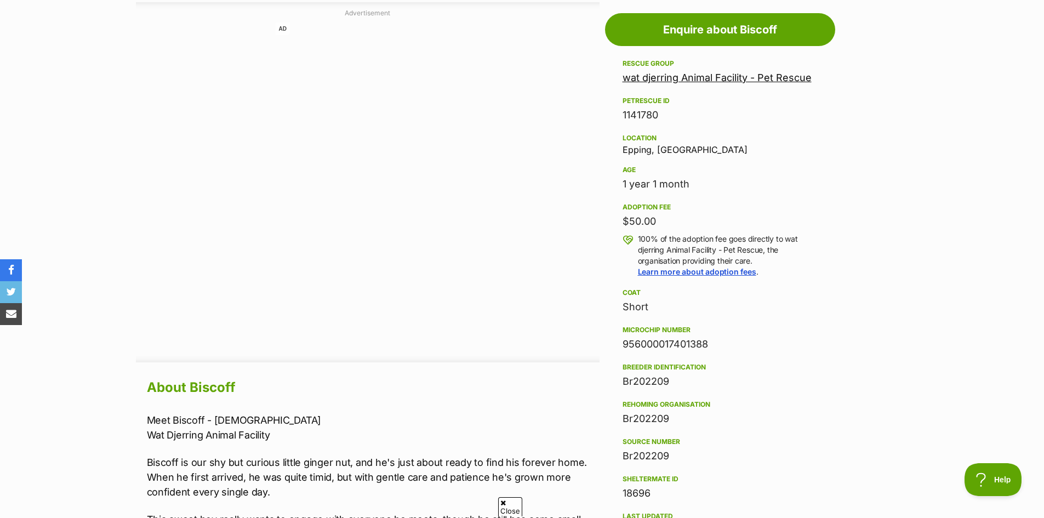
scroll to position [877, 0]
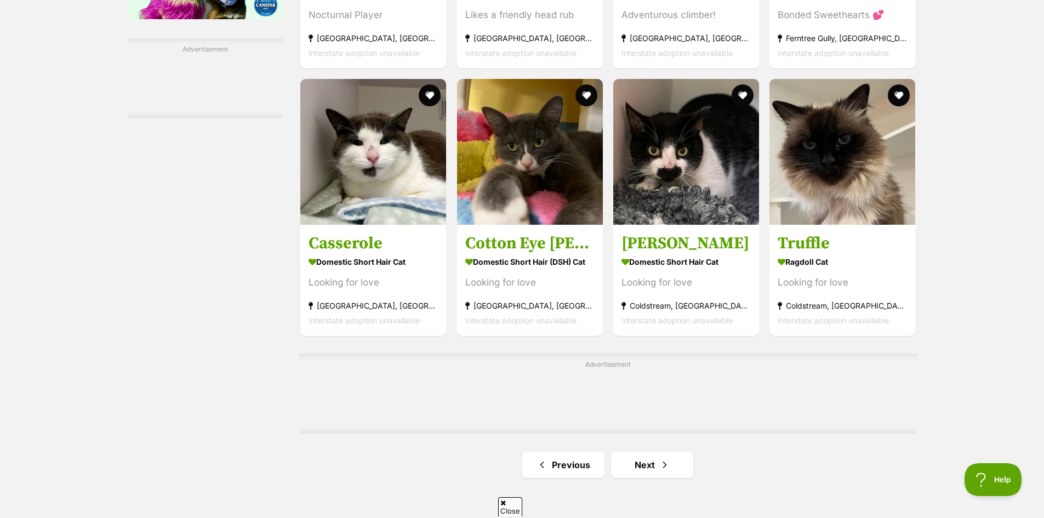
scroll to position [1753, 0]
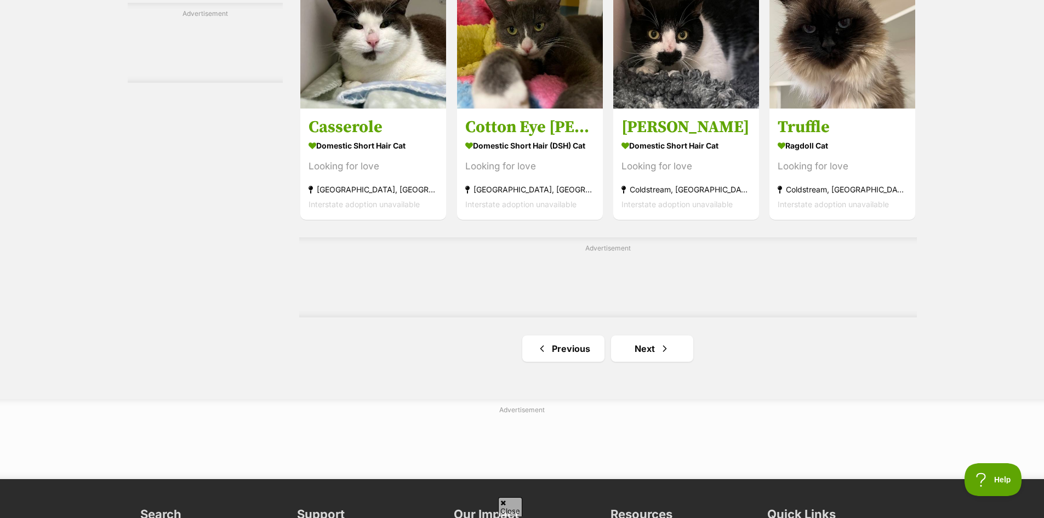
click at [645, 340] on link "Next" at bounding box center [652, 348] width 82 height 26
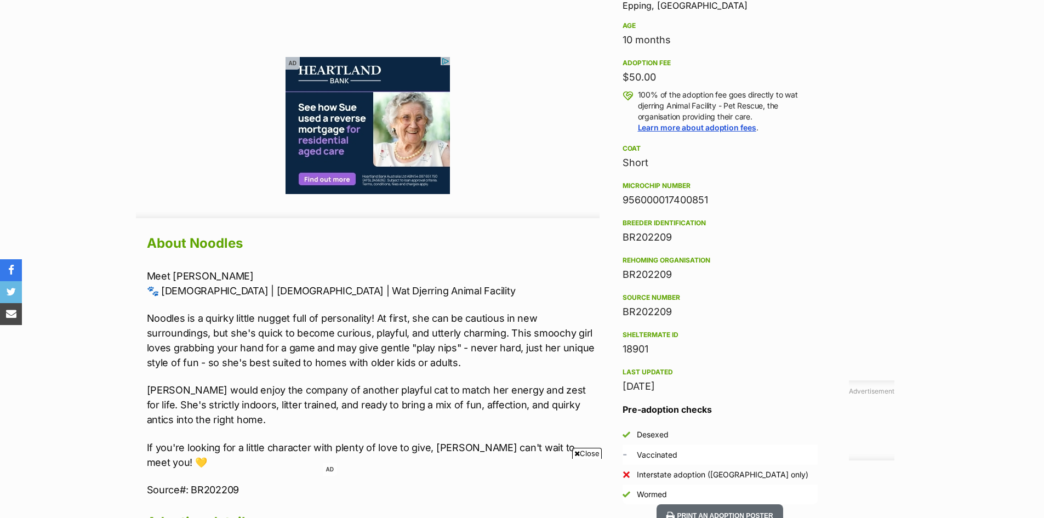
scroll to position [877, 0]
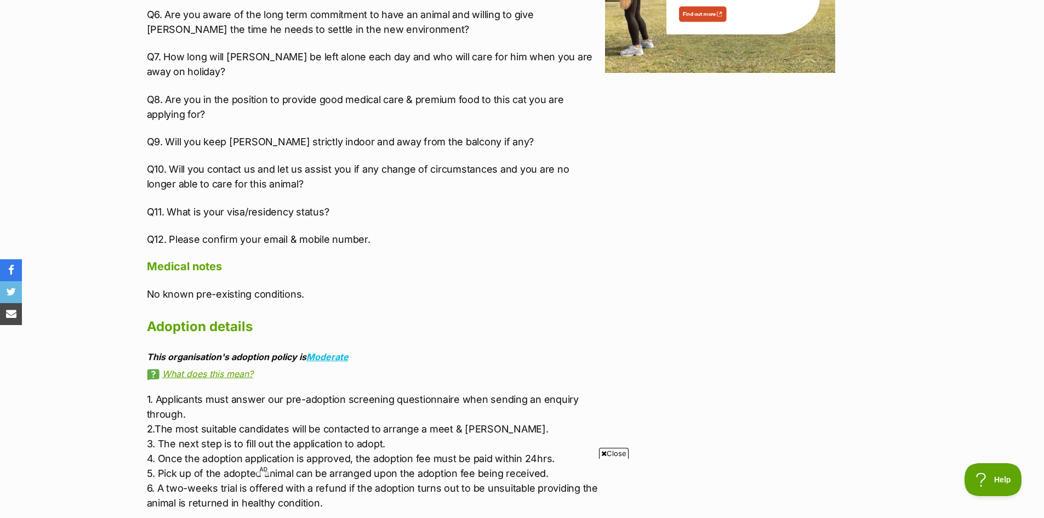
scroll to position [1589, 0]
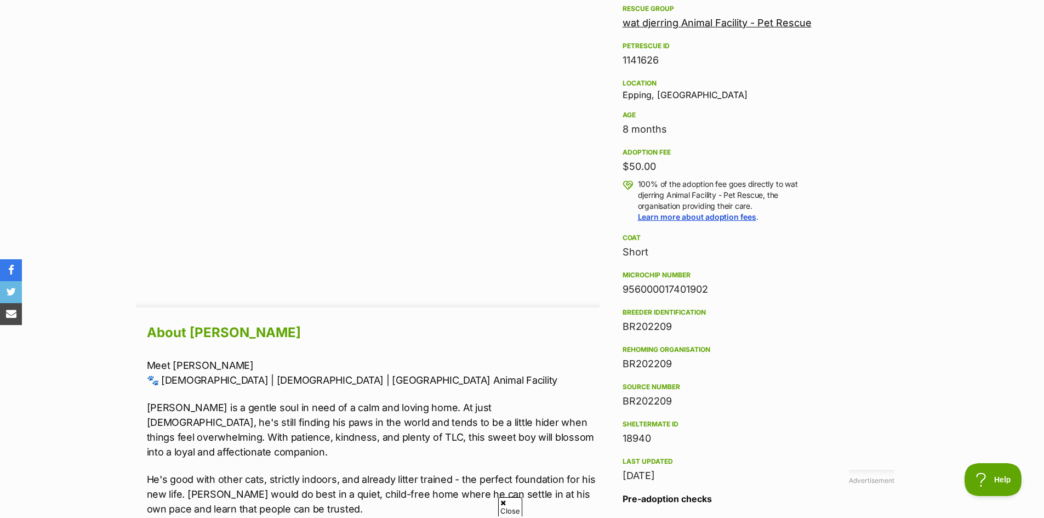
scroll to position [877, 0]
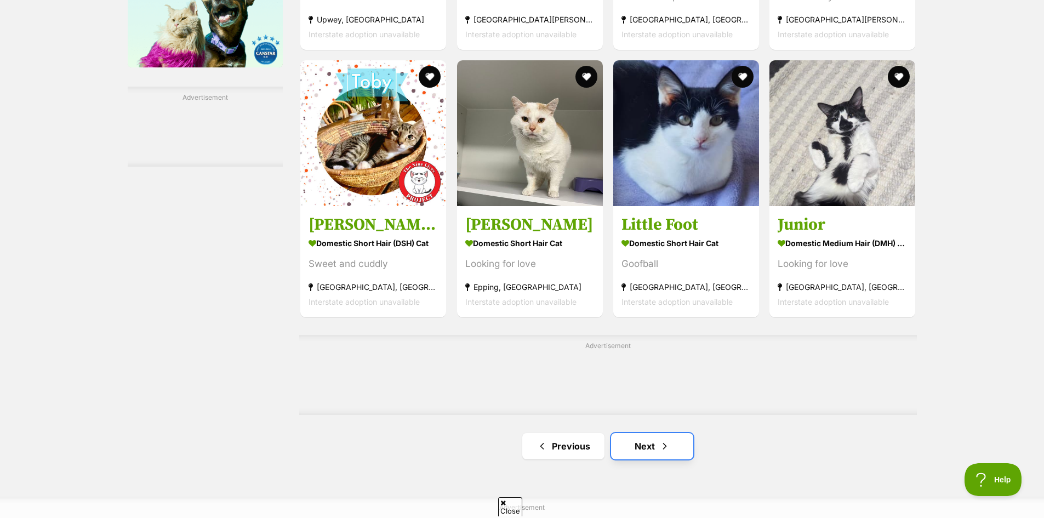
click at [650, 450] on link "Next" at bounding box center [652, 446] width 82 height 26
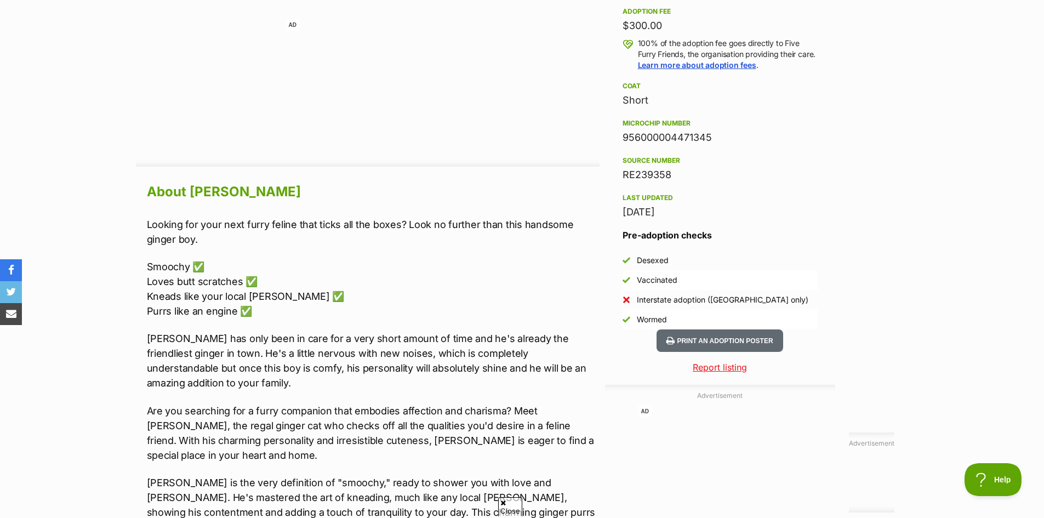
scroll to position [1017, 0]
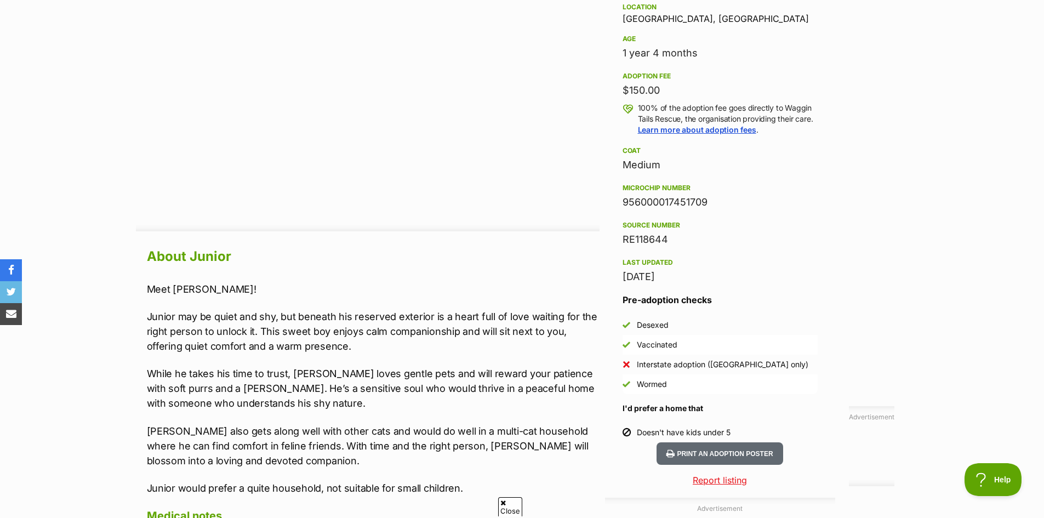
scroll to position [822, 0]
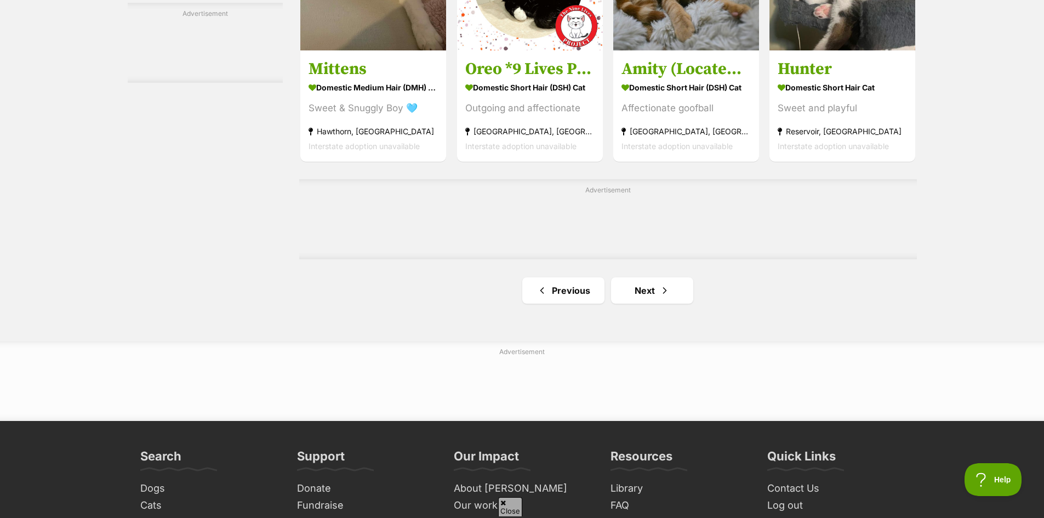
scroll to position [1753, 0]
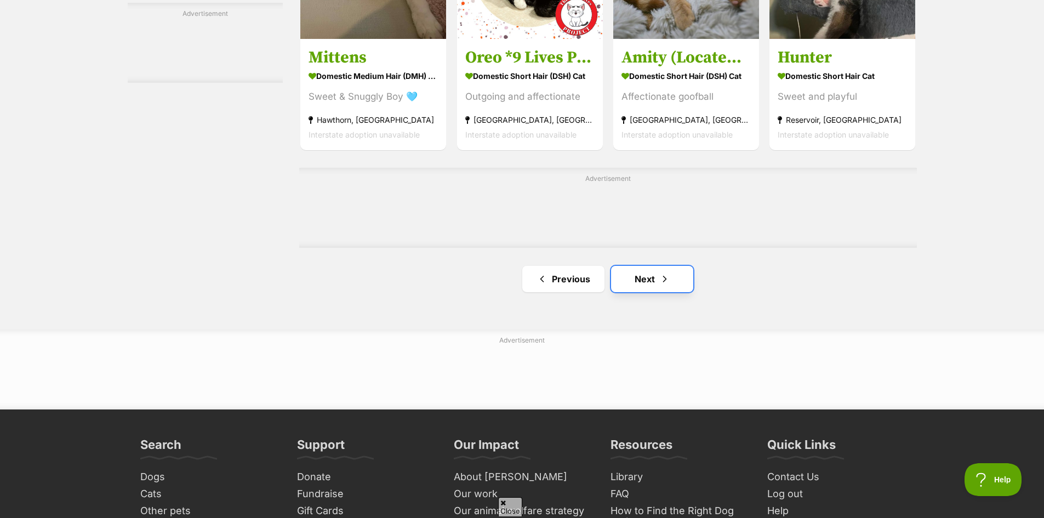
click at [645, 273] on link "Next" at bounding box center [652, 279] width 82 height 26
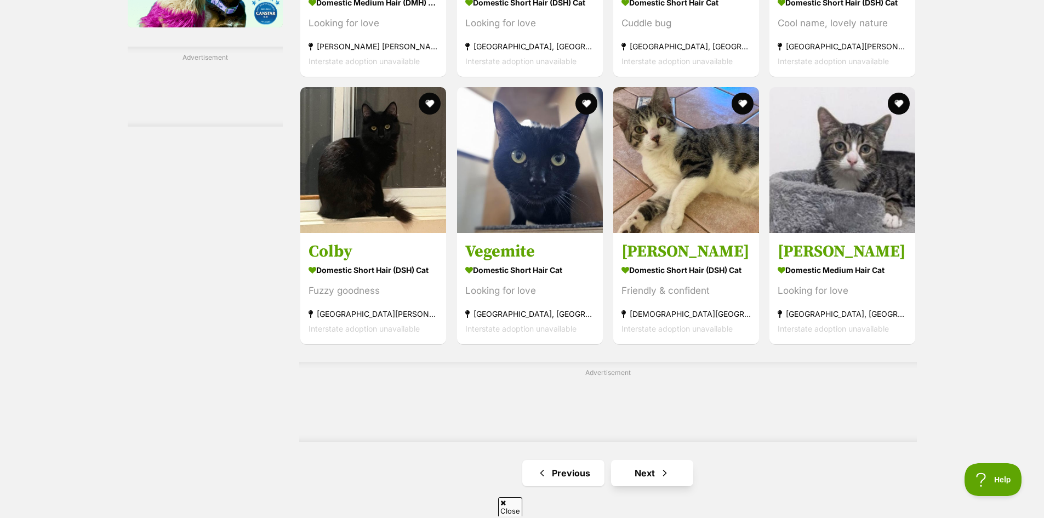
scroll to position [1698, 0]
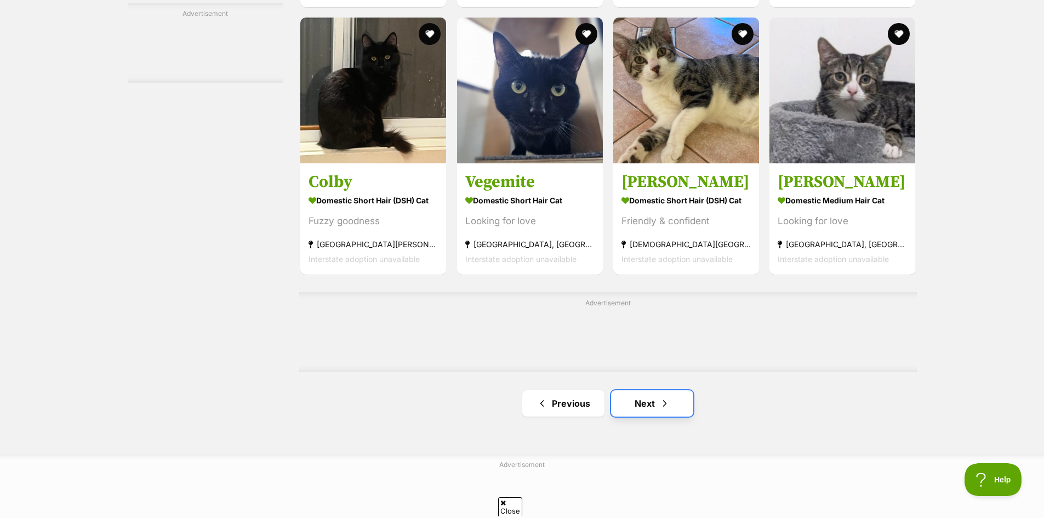
click at [633, 402] on link "Next" at bounding box center [652, 403] width 82 height 26
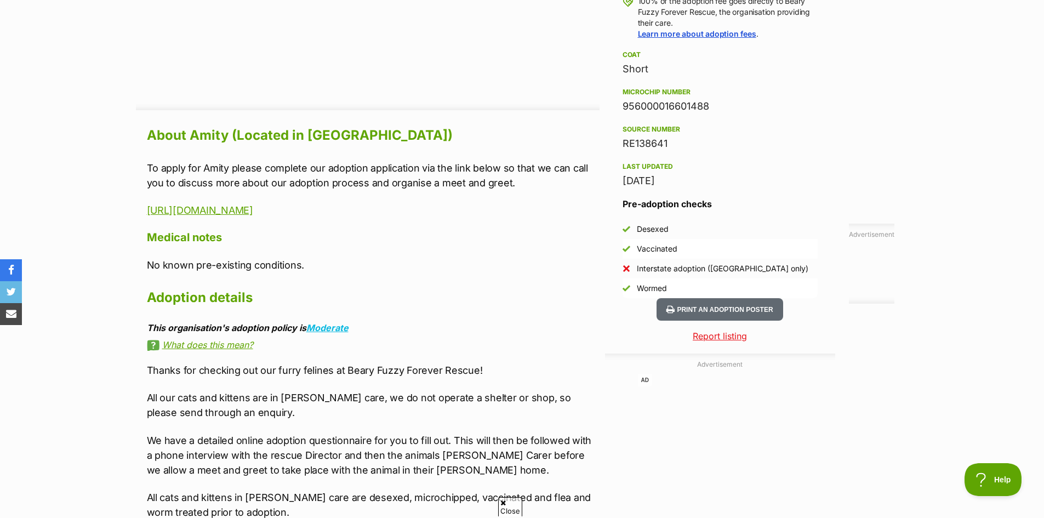
scroll to position [931, 0]
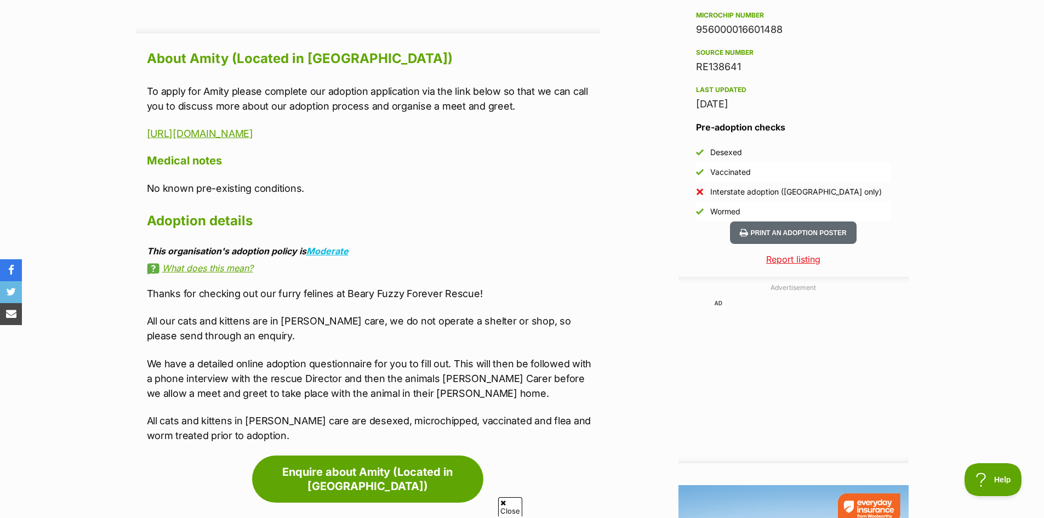
drag, startPoint x: 627, startPoint y: 28, endPoint x: 645, endPoint y: 7, distance: 27.2
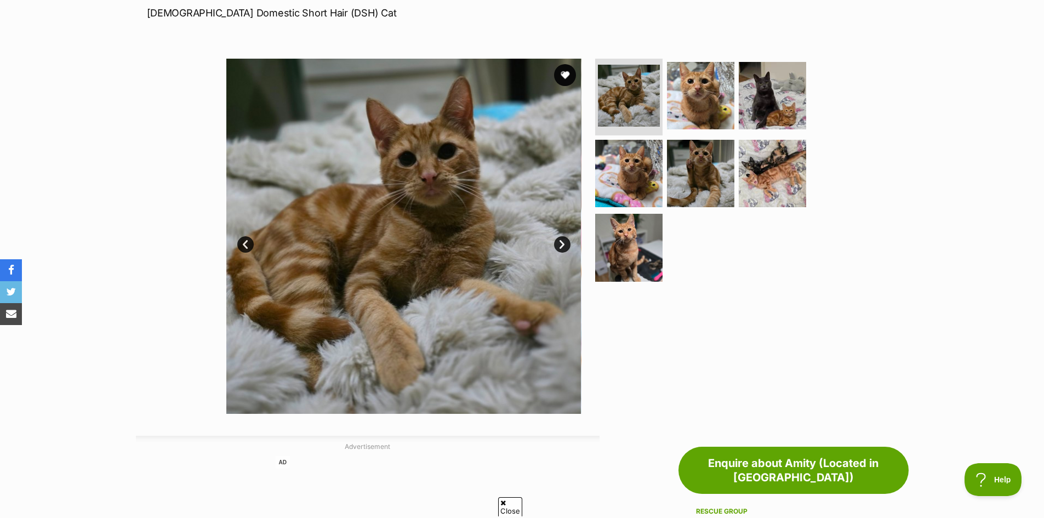
scroll to position [0, 0]
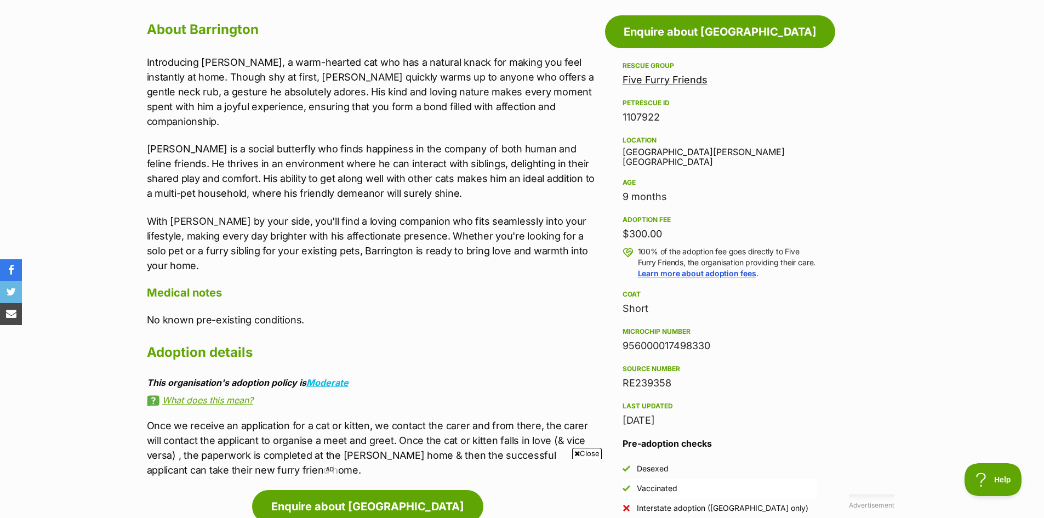
scroll to position [493, 0]
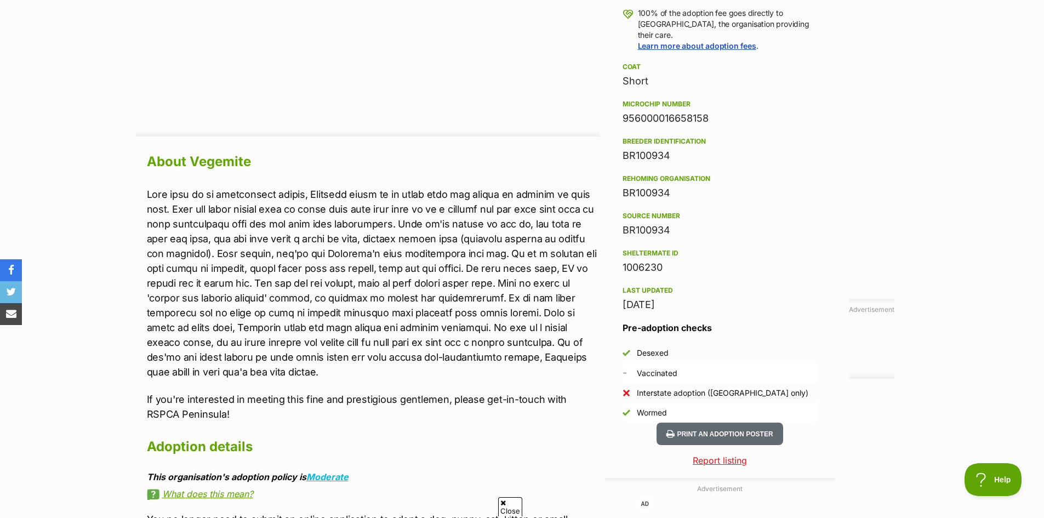
scroll to position [931, 0]
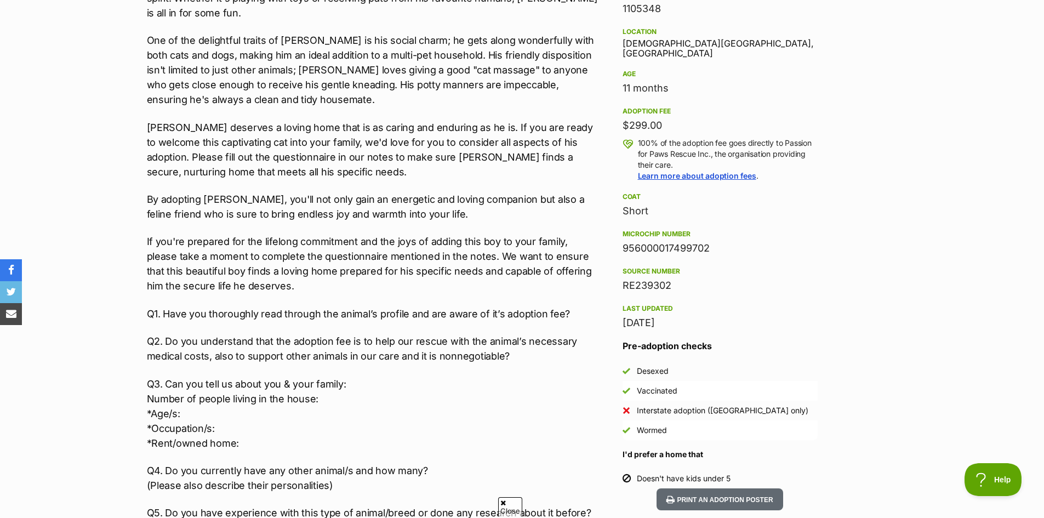
scroll to position [767, 0]
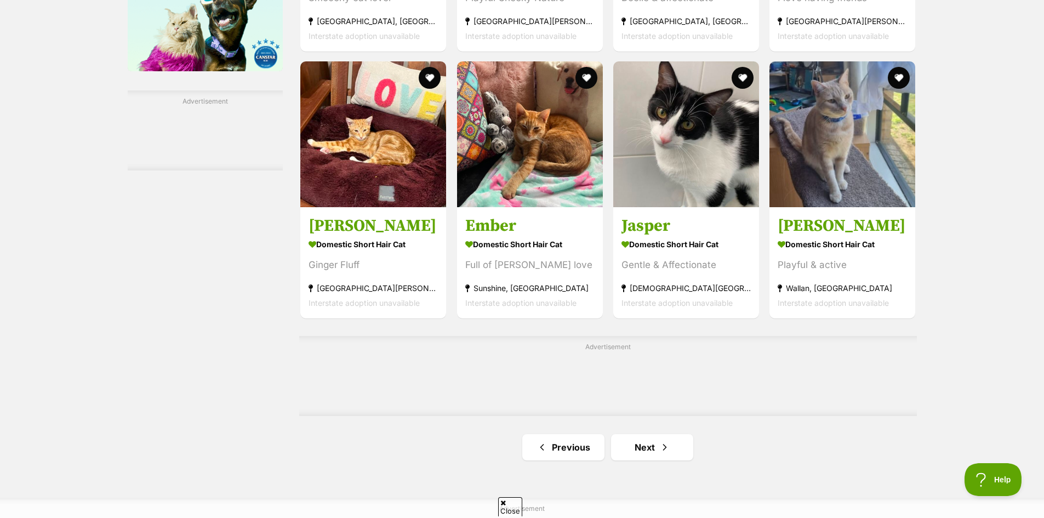
scroll to position [1589, 0]
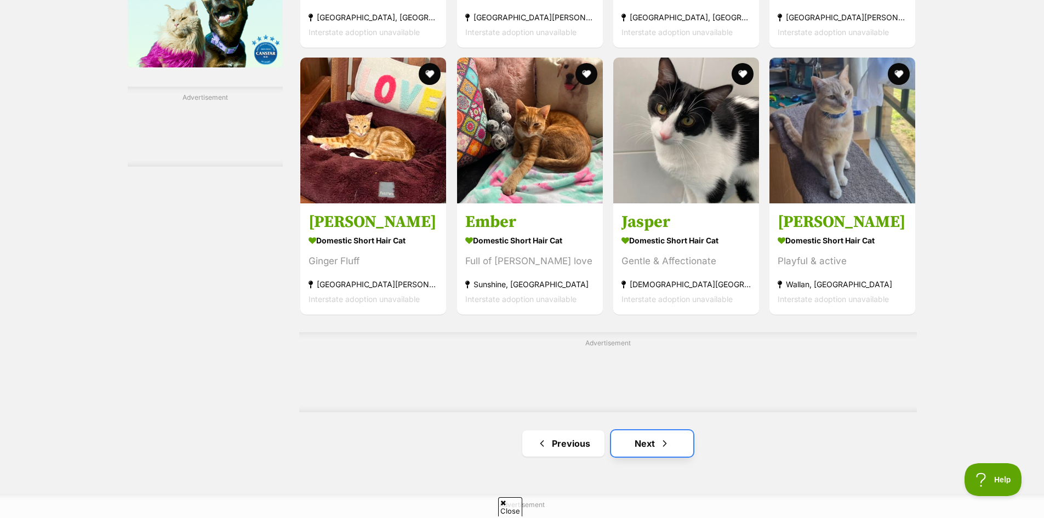
click at [656, 434] on link "Next" at bounding box center [652, 443] width 82 height 26
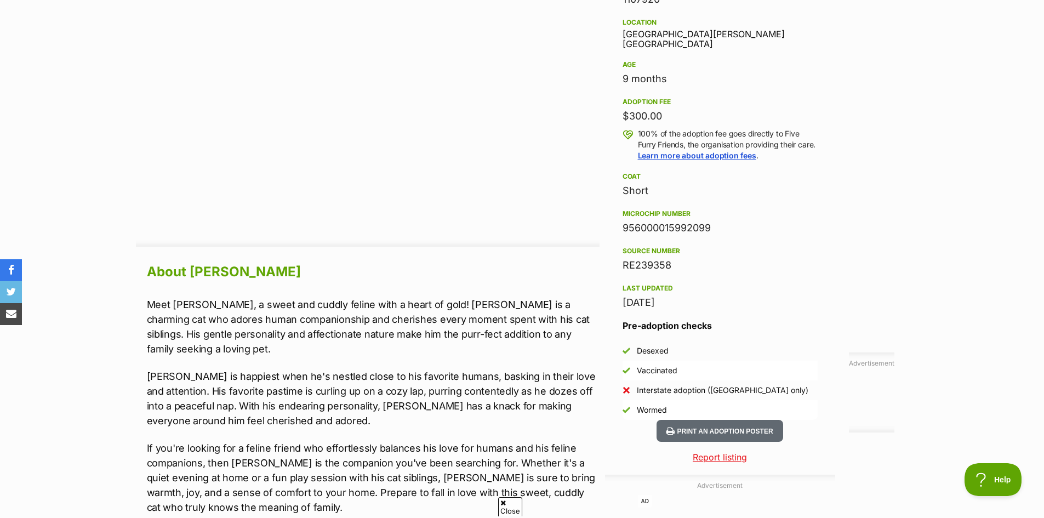
scroll to position [877, 0]
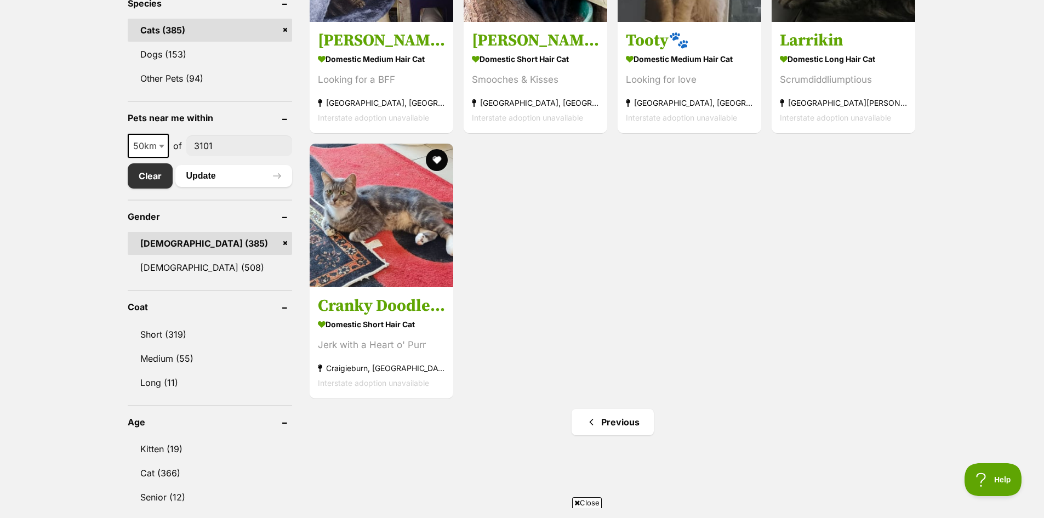
scroll to position [274, 0]
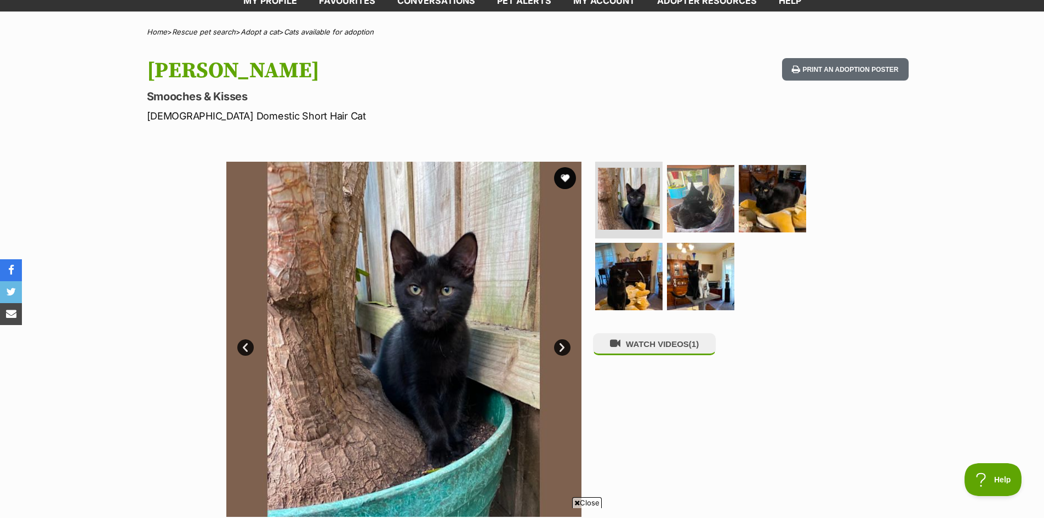
scroll to position [219, 0]
